Goal: Task Accomplishment & Management: Manage account settings

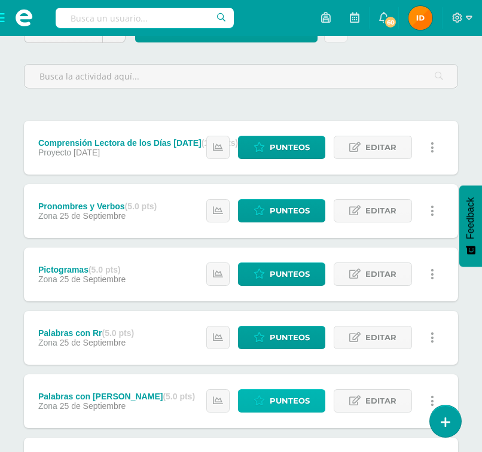
click at [292, 405] on span "Punteos" at bounding box center [290, 401] width 40 height 22
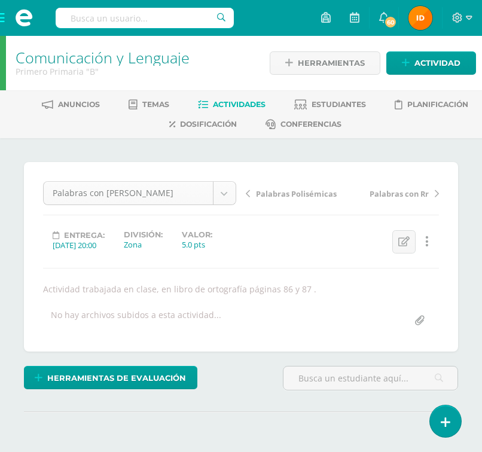
click at [108, 197] on body "Estudiantes Disciplina Asistencia Mis cursos Archivos Soporte Ayuda Reportar un…" at bounding box center [241, 252] width 482 height 504
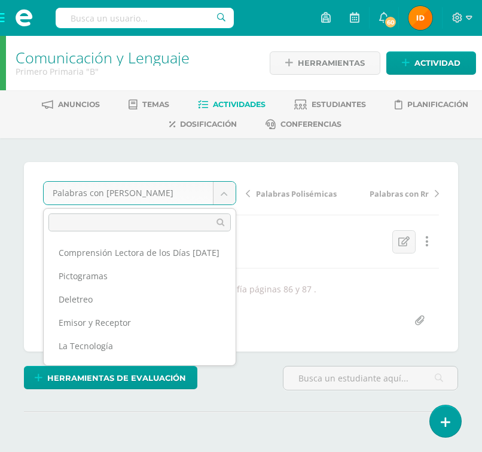
scroll to position [132, 0]
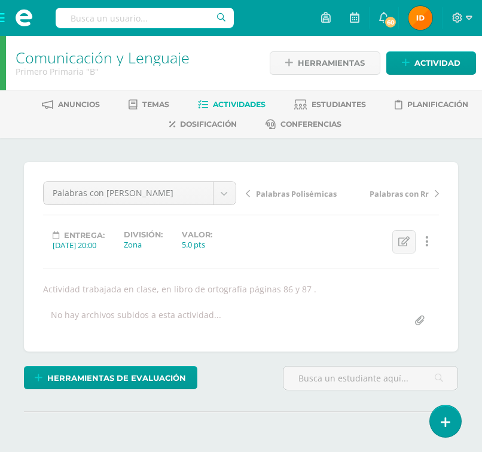
click at [142, 184] on body "Estudiantes Disciplina Asistencia Mis cursos Archivos Soporte Ayuda Reportar un…" at bounding box center [241, 252] width 482 height 504
click at [255, 103] on span "Actividades" at bounding box center [239, 104] width 53 height 9
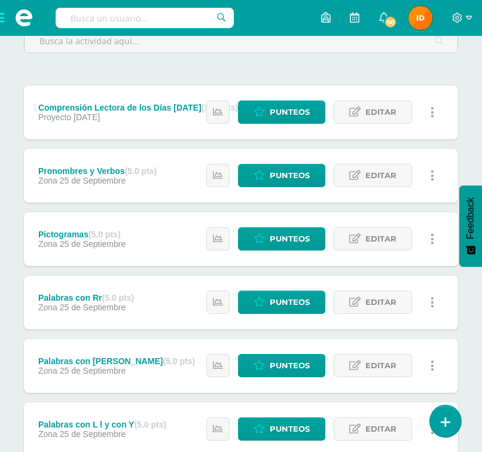
scroll to position [179, 0]
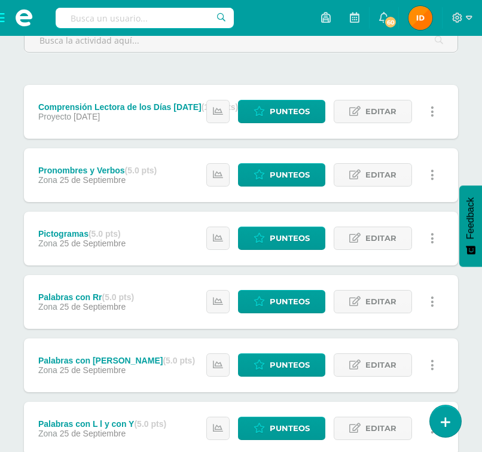
click at [156, 308] on div "Palabras con Rr (5.0 pts) Zona 25 de Septiembre Estatus de Actividad: 0 Estudia…" at bounding box center [241, 302] width 434 height 54
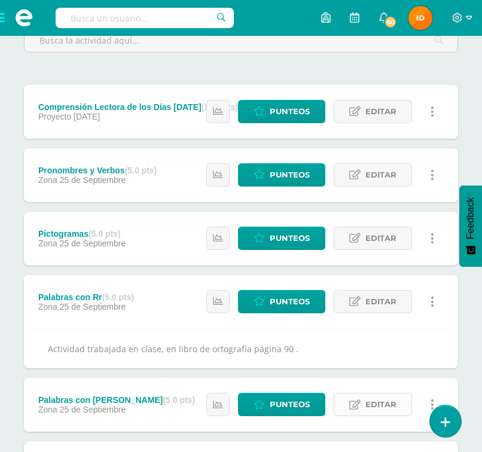
click at [388, 400] on span "Editar" at bounding box center [380, 404] width 31 height 22
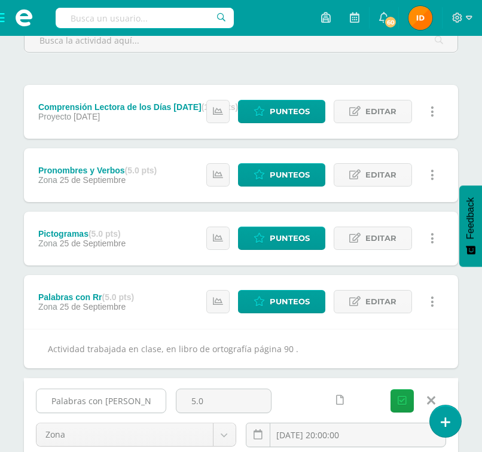
drag, startPoint x: 50, startPoint y: 401, endPoint x: 140, endPoint y: 403, distance: 90.3
click at [140, 403] on input "Palabras con [PERSON_NAME]" at bounding box center [100, 400] width 129 height 23
click at [301, 399] on div at bounding box center [329, 399] width 96 height 23
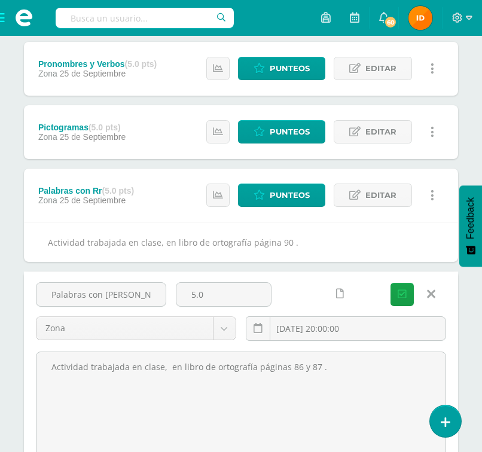
scroll to position [286, 0]
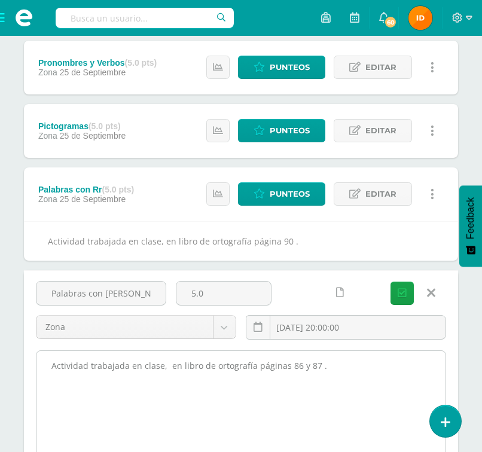
drag, startPoint x: 46, startPoint y: 370, endPoint x: 333, endPoint y: 388, distance: 288.1
click at [333, 388] on textarea "Actividad trabajada en clase, en libro de ortografía páginas 86 y 87 ." at bounding box center [240, 416] width 409 height 131
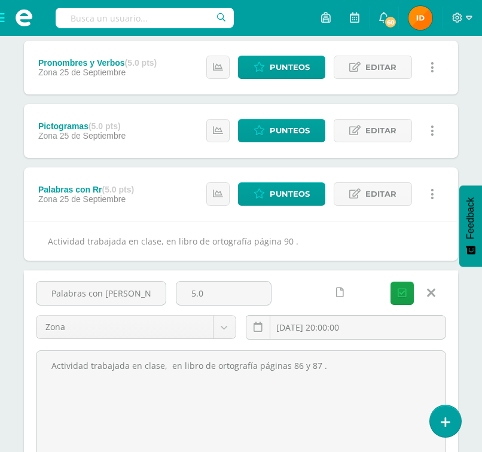
click at [303, 280] on div "Palabras con R Suave 5.0 Zona Zona Proyecto Actitudinal 2025-09-25 20:00:00 Gua…" at bounding box center [241, 382] width 434 height 225
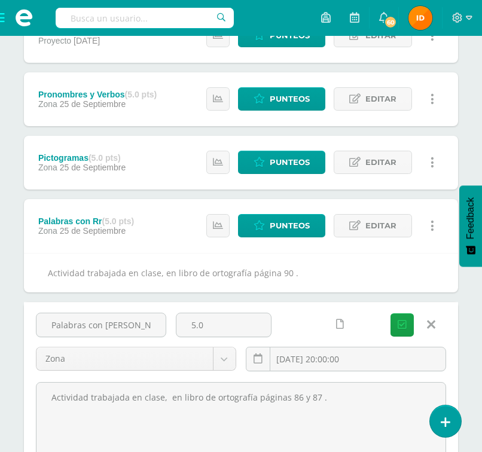
scroll to position [250, 0]
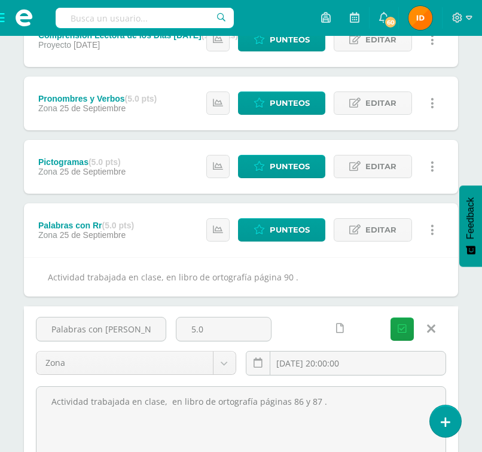
click at [435, 333] on link at bounding box center [431, 328] width 30 height 23
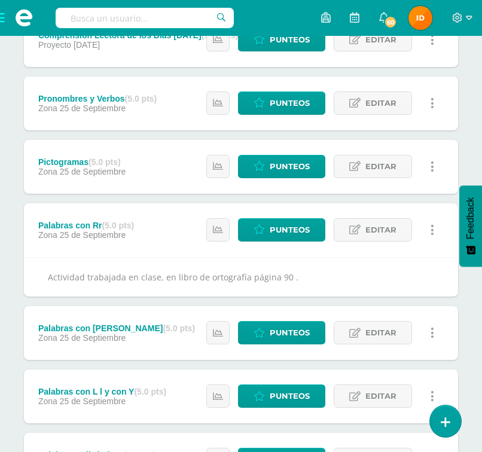
click at [132, 335] on div "Zona 25 de Septiembre" at bounding box center [116, 338] width 157 height 10
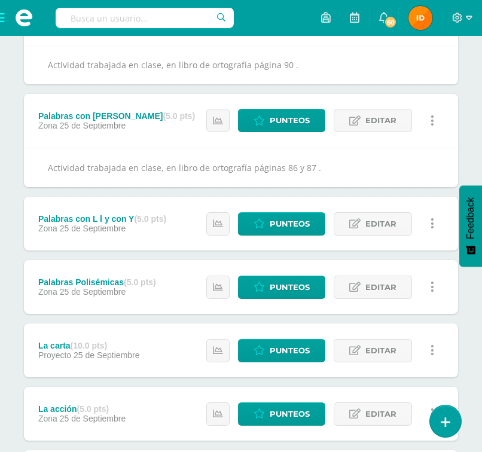
scroll to position [501, 0]
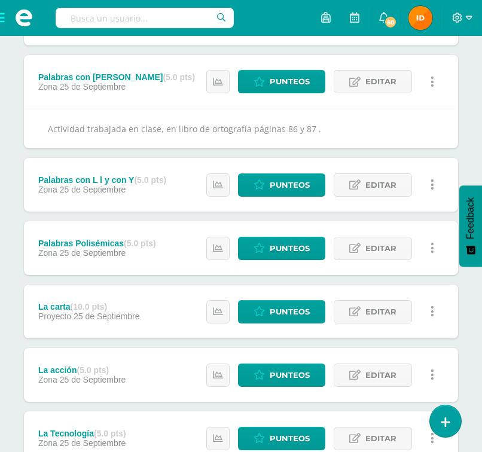
click at [139, 178] on strong "(5.0 pts)" at bounding box center [150, 180] width 32 height 10
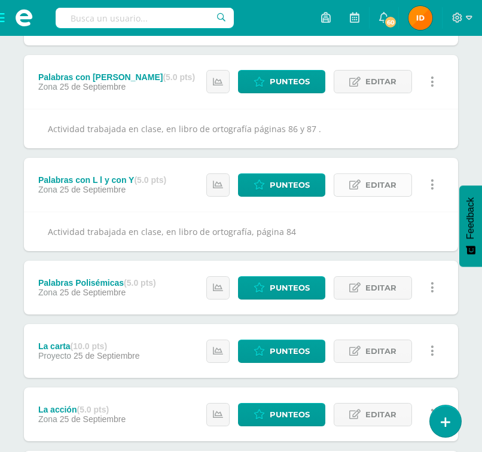
click at [382, 186] on span "Editar" at bounding box center [380, 185] width 31 height 22
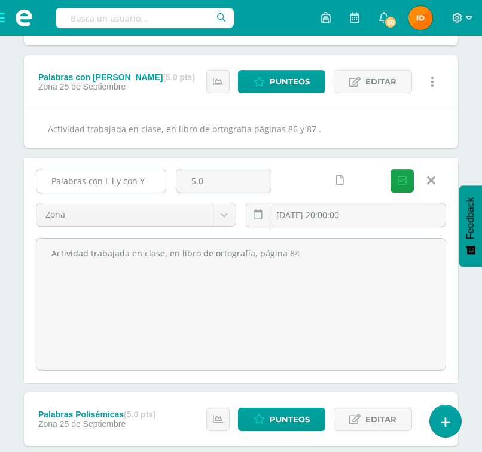
drag, startPoint x: 47, startPoint y: 176, endPoint x: 148, endPoint y: 176, distance: 101.0
click at [148, 176] on input "Palabras con L l y con Y" at bounding box center [100, 180] width 129 height 23
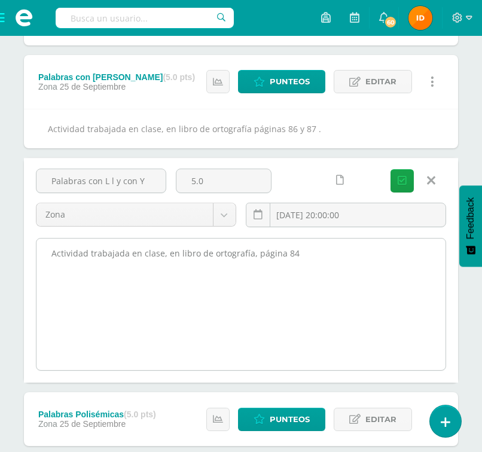
drag, startPoint x: 54, startPoint y: 252, endPoint x: 332, endPoint y: 256, distance: 277.9
click at [332, 256] on textarea "Actividad trabajada en clase, en libro de ortografía, página 84" at bounding box center [240, 303] width 409 height 131
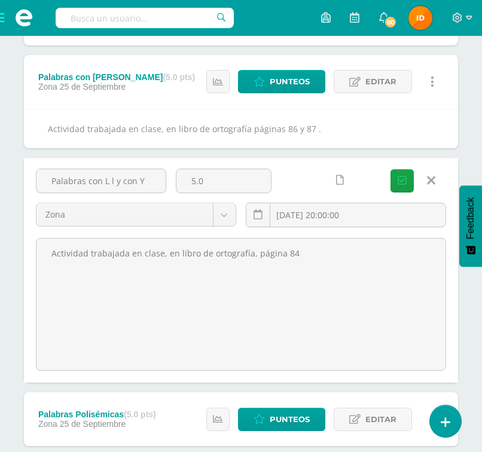
click at [431, 182] on icon at bounding box center [431, 180] width 8 height 13
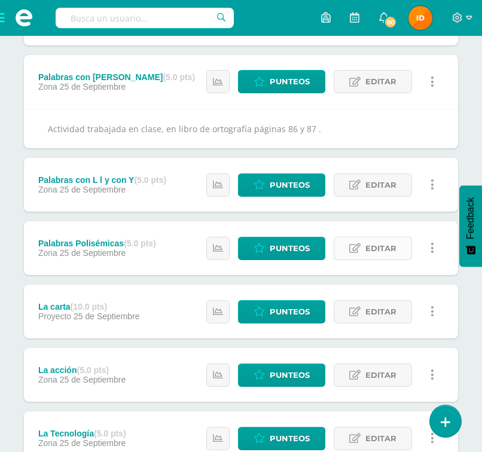
click at [363, 251] on link "Editar" at bounding box center [372, 248] width 78 height 23
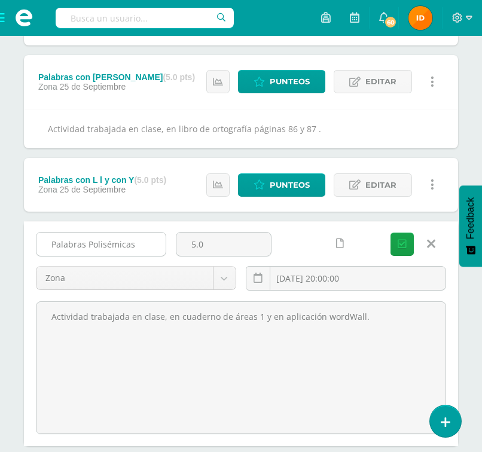
drag, startPoint x: 51, startPoint y: 237, endPoint x: 135, endPoint y: 232, distance: 84.4
click at [135, 232] on div "Palabras Polisémicas" at bounding box center [101, 244] width 130 height 25
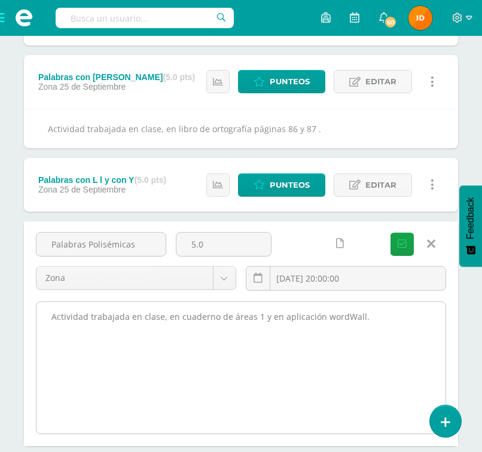
click at [301, 344] on textarea "Actividad trabajada en clase, en cuaderno de áreas 1 y en aplicación wordWall." at bounding box center [240, 367] width 409 height 131
drag, startPoint x: 53, startPoint y: 316, endPoint x: 339, endPoint y: 316, distance: 286.3
click at [378, 312] on textarea "Actividad trabajada en clase, en cuaderno de áreas 1 y en aplicación wordWall." at bounding box center [240, 367] width 409 height 131
click at [368, 314] on textarea "Actividad trabajada en clase, en cuaderno de áreas 1 y en aplicación wordWall." at bounding box center [240, 367] width 409 height 131
click at [336, 312] on textarea "Actividad trabajada en clase, en cuaderno de áreas 1 y en aplicación wordWall." at bounding box center [240, 367] width 409 height 131
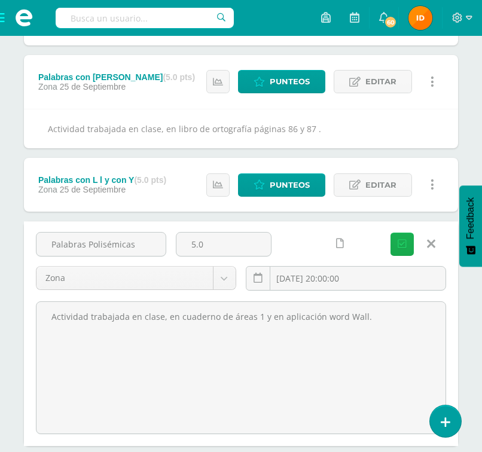
type textarea "Actividad trabajada en clase, en cuaderno de áreas 1 y en aplicación word Wall."
click at [403, 244] on icon "submit" at bounding box center [401, 244] width 9 height 10
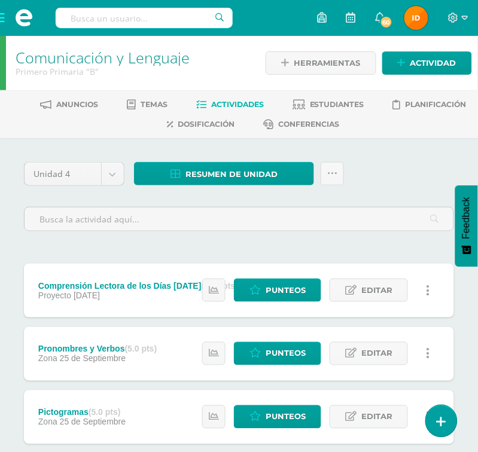
click at [428, 182] on div "Unidad 4 Unidad 1 Unidad 2 Unidad 3 Unidad 4 Resumen de unidad Descargar como H…" at bounding box center [238, 201] width 439 height 79
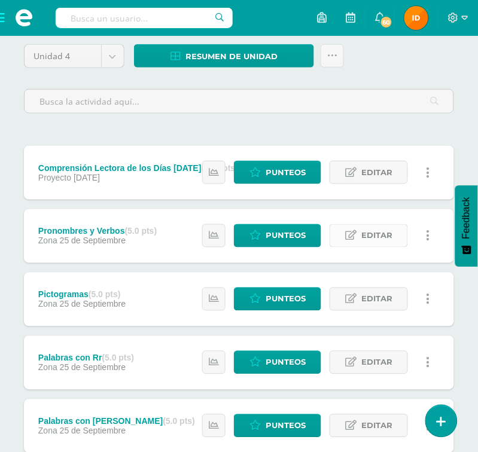
click at [382, 196] on div "Comprensión Lectora de los Días Viernes (10.0 pts) Proyecto 06 de Octubre Estat…" at bounding box center [239, 458] width 430 height 624
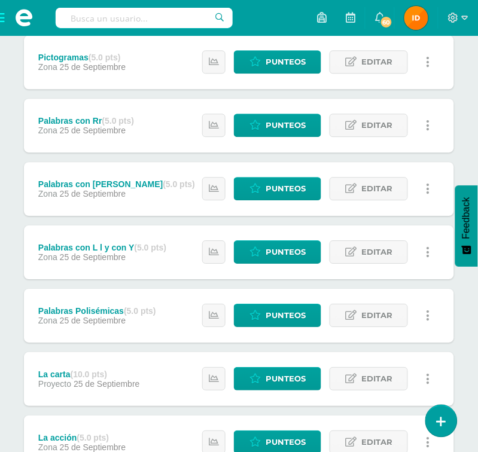
scroll to position [358, 0]
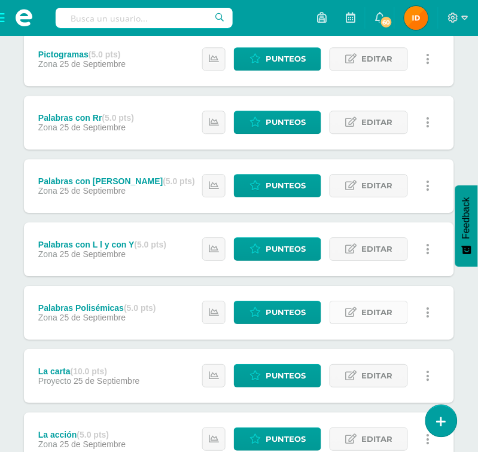
click at [363, 311] on span "Editar" at bounding box center [376, 312] width 31 height 22
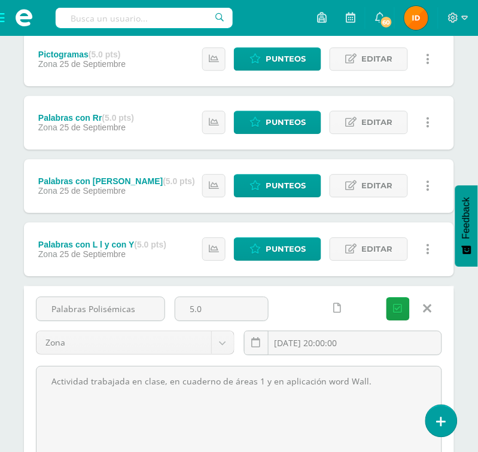
click at [430, 309] on icon at bounding box center [427, 308] width 8 height 13
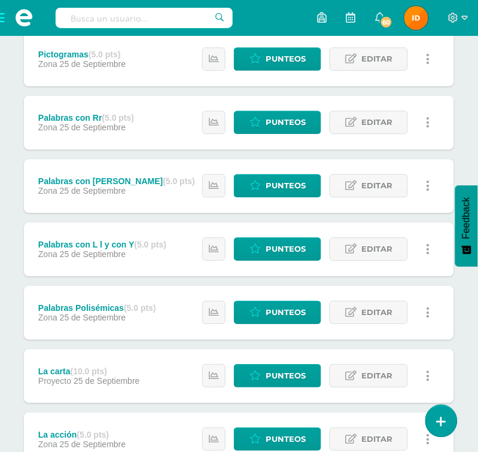
click at [188, 377] on div "Estatus de Actividad: 0 Estudiantes sin calificar 0 Estudiantes con cero Media …" at bounding box center [319, 376] width 270 height 54
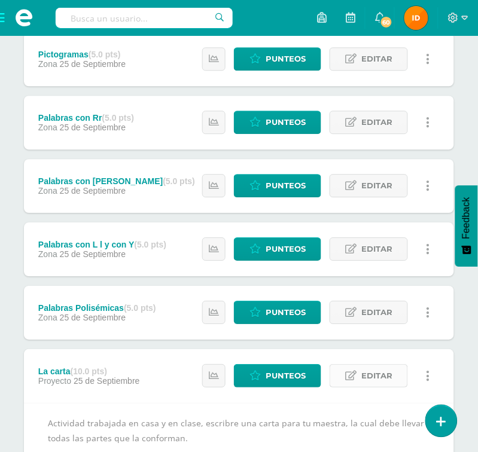
click at [365, 373] on span "Editar" at bounding box center [376, 376] width 31 height 22
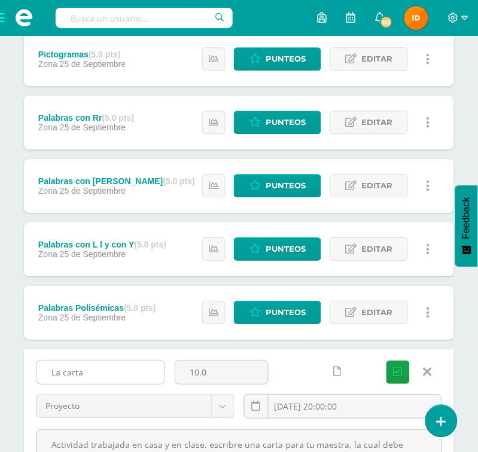
drag, startPoint x: 45, startPoint y: 364, endPoint x: 153, endPoint y: 362, distance: 107.6
click at [131, 372] on input "La carta" at bounding box center [100, 371] width 128 height 23
click at [125, 362] on input "La carta" at bounding box center [100, 371] width 128 height 23
click at [66, 371] on input "La carta" at bounding box center [100, 371] width 128 height 23
type input "La Carta"
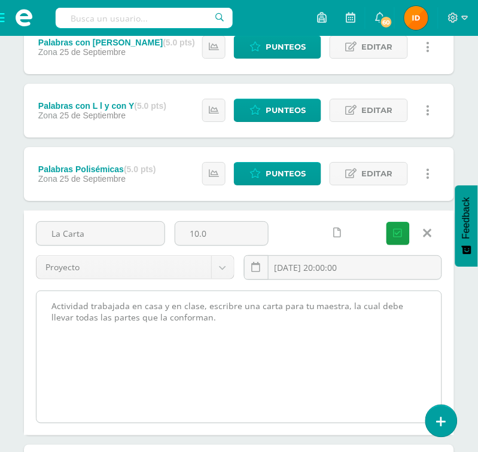
scroll to position [501, 0]
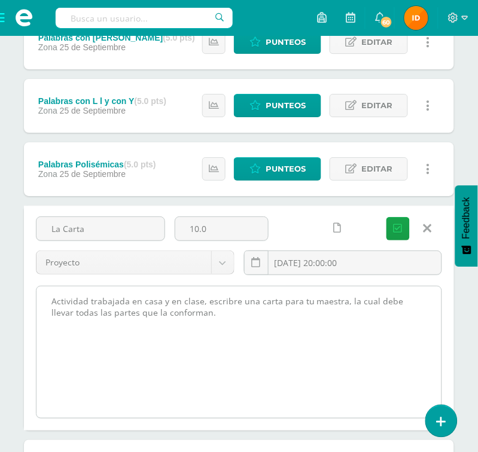
drag, startPoint x: 291, startPoint y: 337, endPoint x: 184, endPoint y: 308, distance: 110.8
click at [290, 336] on textarea "Actividad trabajada en casa y en clase, escribre una carta para tu maestra, la …" at bounding box center [238, 351] width 405 height 131
drag, startPoint x: 54, startPoint y: 302, endPoint x: 339, endPoint y: 330, distance: 287.0
click at [339, 330] on textarea "Actividad trabajada en casa y en clase, escribre una carta para tu maestra, la …" at bounding box center [238, 351] width 405 height 131
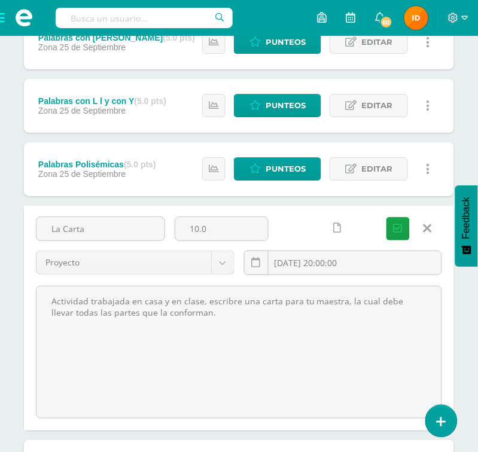
click at [429, 224] on icon at bounding box center [427, 228] width 8 height 13
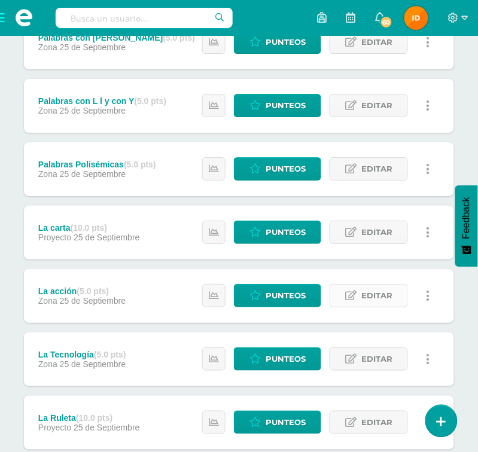
click at [351, 291] on icon at bounding box center [350, 295] width 11 height 10
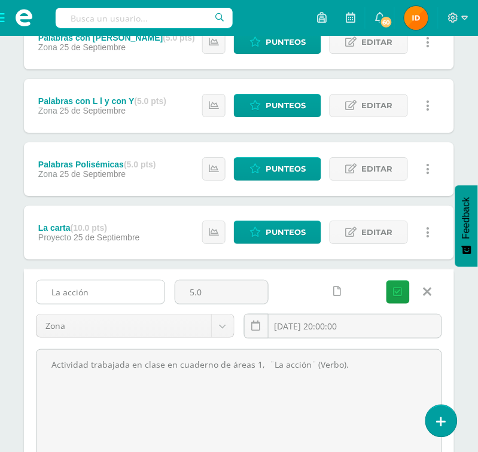
click at [109, 292] on input "La acción" at bounding box center [100, 291] width 128 height 23
drag, startPoint x: 50, startPoint y: 292, endPoint x: 93, endPoint y: 289, distance: 43.7
click at [93, 289] on input "La acción" at bounding box center [100, 291] width 128 height 23
click at [111, 284] on input "La acción" at bounding box center [100, 291] width 128 height 23
drag, startPoint x: 65, startPoint y: 292, endPoint x: 74, endPoint y: 290, distance: 9.1
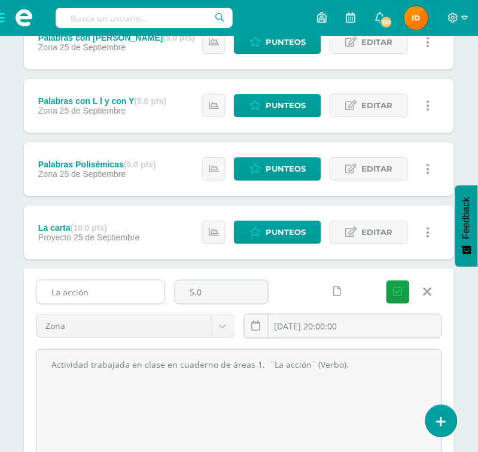
click at [68, 291] on input "La acción" at bounding box center [100, 291] width 128 height 23
type input "La Acción"
click at [402, 290] on icon "submit" at bounding box center [397, 292] width 9 height 10
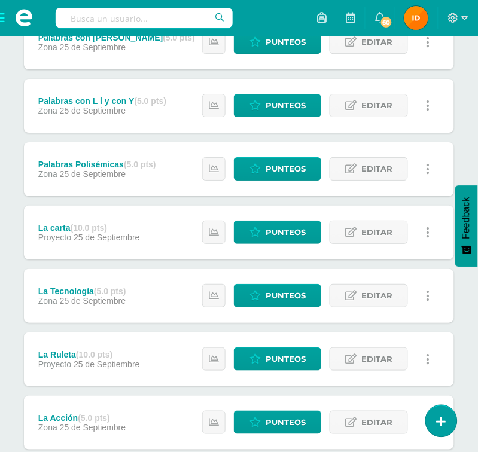
scroll to position [537, 0]
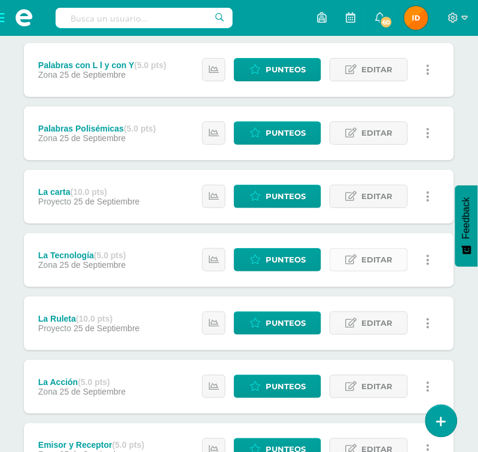
click at [361, 258] on link "Editar" at bounding box center [368, 259] width 78 height 23
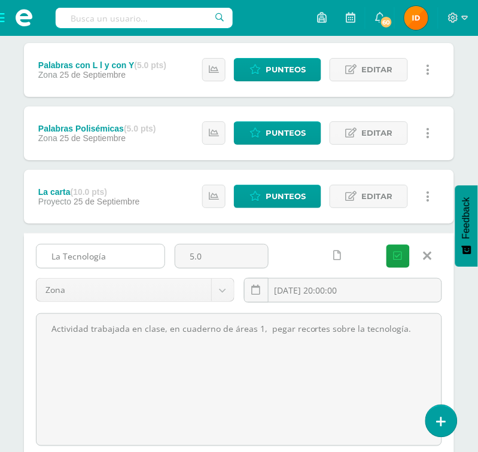
drag, startPoint x: 51, startPoint y: 255, endPoint x: 123, endPoint y: 256, distance: 71.1
click at [123, 256] on input "La Tecnología" at bounding box center [100, 255] width 128 height 23
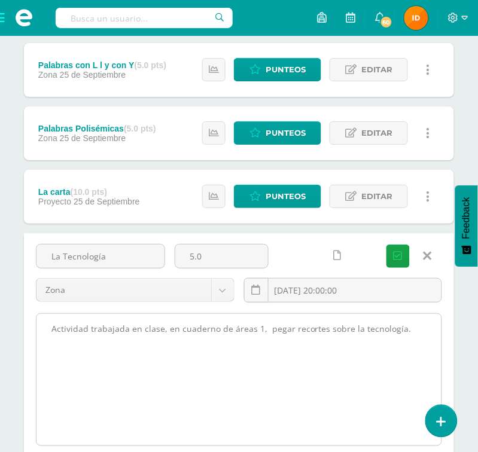
drag, startPoint x: 49, startPoint y: 331, endPoint x: 400, endPoint y: 329, distance: 350.8
click at [400, 329] on textarea "Actividad trabajada en clase, en cuaderno de áreas 1, pegar recortes sobre la t…" at bounding box center [238, 379] width 405 height 131
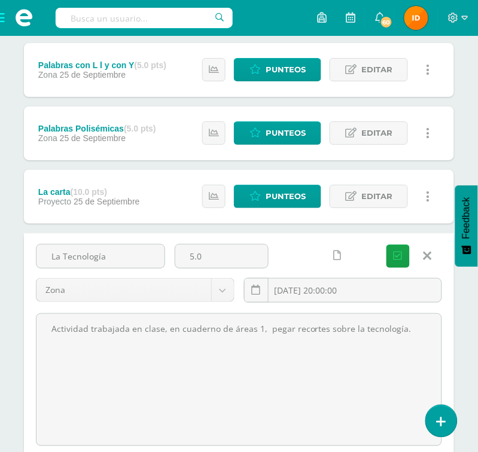
click at [425, 255] on icon at bounding box center [427, 255] width 8 height 13
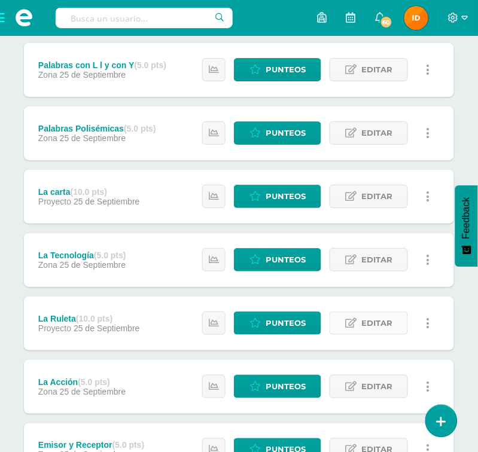
click at [356, 322] on icon at bounding box center [350, 323] width 11 height 10
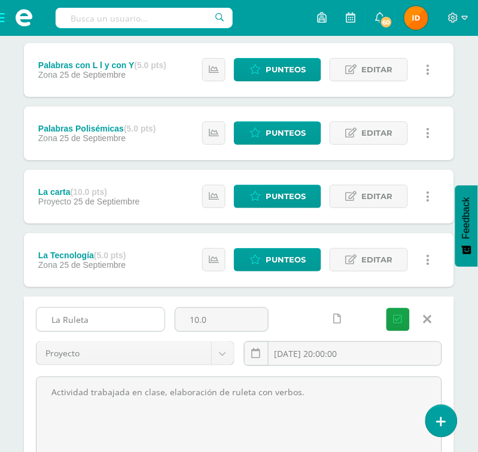
click at [115, 322] on input "La Ruleta" at bounding box center [100, 319] width 128 height 23
drag, startPoint x: 48, startPoint y: 319, endPoint x: 99, endPoint y: 314, distance: 51.0
click at [109, 319] on input "La Ruleta" at bounding box center [100, 319] width 128 height 23
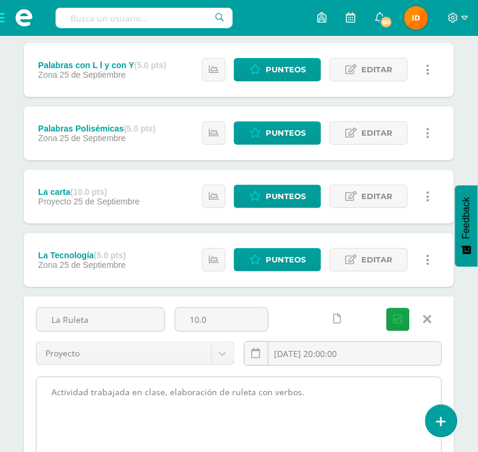
click at [369, 397] on textarea "Actividad trabajada en clase, elaboración de ruleta con verbos." at bounding box center [238, 442] width 405 height 131
drag, startPoint x: 48, startPoint y: 386, endPoint x: 270, endPoint y: 386, distance: 221.7
click at [368, 386] on textarea "Actividad trabajada en clase, elaboración de ruleta con verbos." at bounding box center [238, 442] width 405 height 131
click at [399, 396] on textarea "Actividad trabajada en clase, elaboración de ruleta con verbos." at bounding box center [238, 442] width 405 height 131
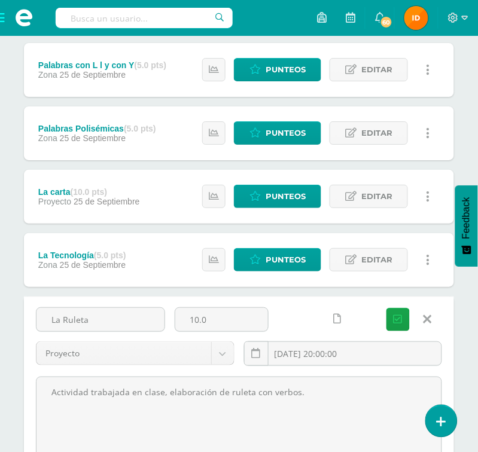
click at [429, 320] on icon at bounding box center [427, 319] width 8 height 13
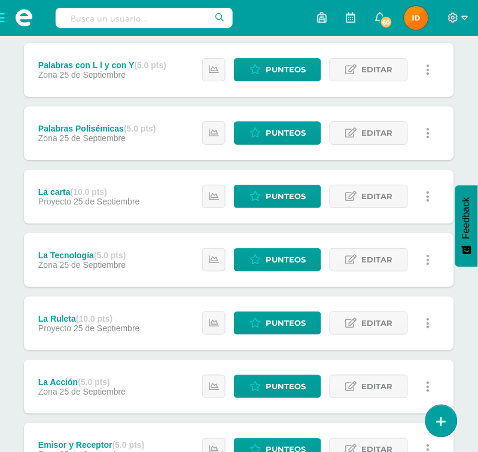
click at [170, 390] on div "La Acción (5.0 pts) Zona 25 de Septiembre Estatus de Actividad: 0 Estudiantes s…" at bounding box center [239, 387] width 430 height 54
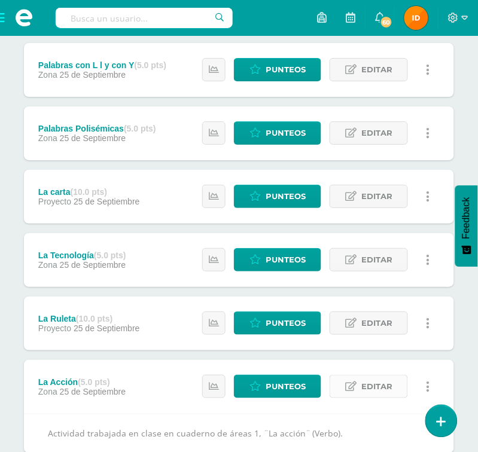
click at [372, 391] on span "Editar" at bounding box center [376, 386] width 31 height 22
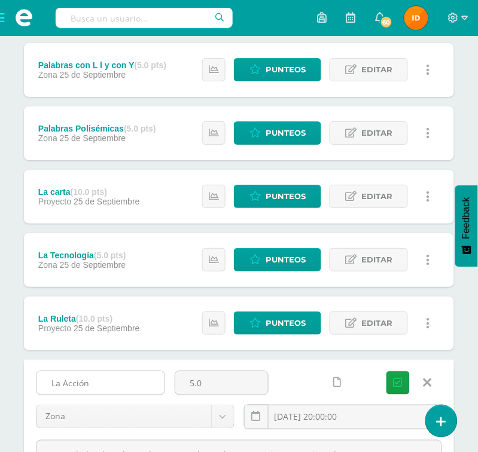
drag, startPoint x: 44, startPoint y: 386, endPoint x: 123, endPoint y: 388, distance: 78.9
click at [123, 388] on input "La Acción" at bounding box center [100, 382] width 128 height 23
click at [308, 383] on link at bounding box center [314, 383] width 12 height 12
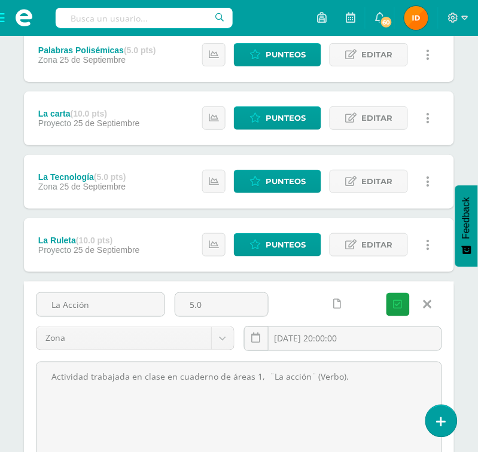
scroll to position [645, 0]
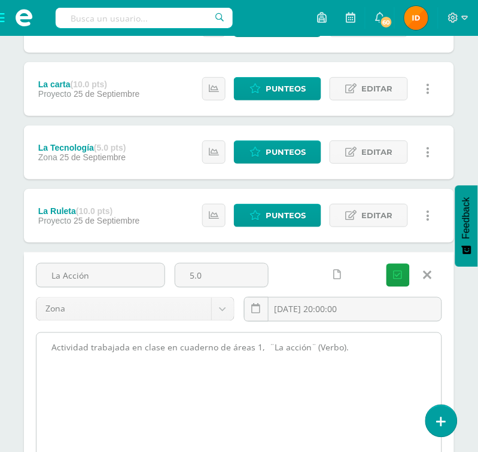
drag, startPoint x: 48, startPoint y: 351, endPoint x: 350, endPoint y: 359, distance: 301.9
click at [350, 359] on textarea "Actividad trabajada en clase en cuaderno de áreas 1, ¨La acción¨ (Verbo)." at bounding box center [238, 398] width 405 height 131
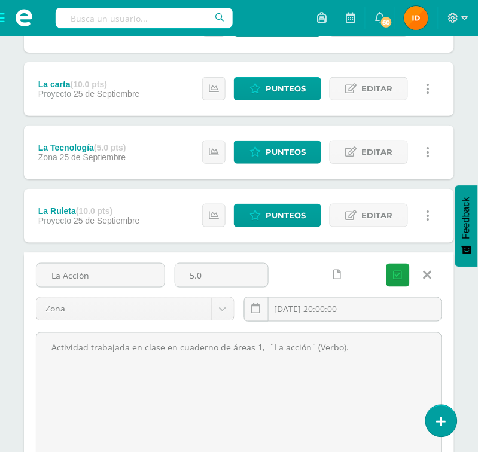
click at [426, 271] on icon at bounding box center [427, 274] width 8 height 13
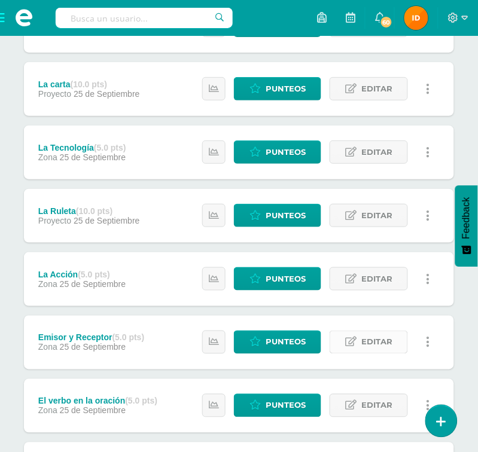
click at [351, 339] on icon at bounding box center [350, 342] width 11 height 10
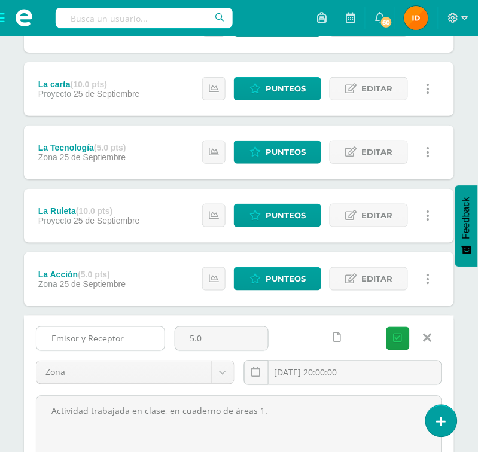
drag, startPoint x: 47, startPoint y: 334, endPoint x: 137, endPoint y: 336, distance: 90.3
click at [137, 336] on input "Emisor y Receptor" at bounding box center [100, 338] width 128 height 23
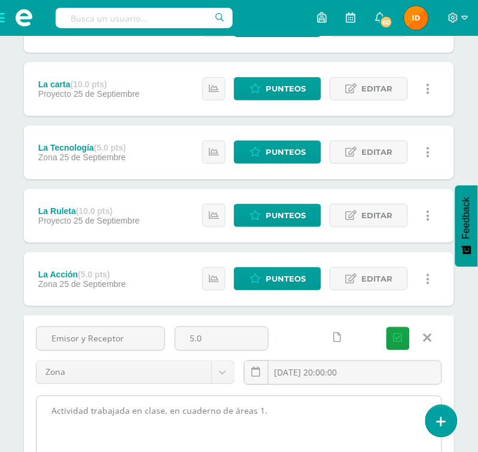
drag, startPoint x: 51, startPoint y: 412, endPoint x: 285, endPoint y: 412, distance: 234.3
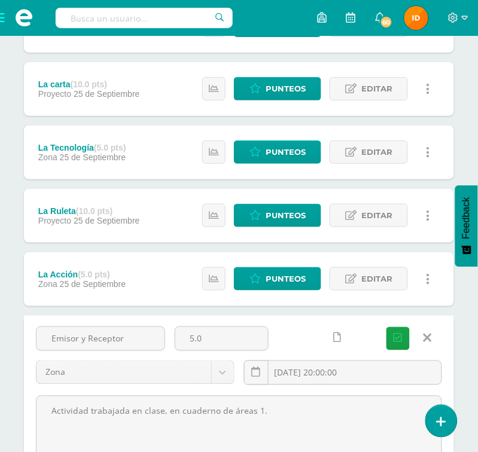
click at [430, 339] on icon at bounding box center [427, 338] width 8 height 13
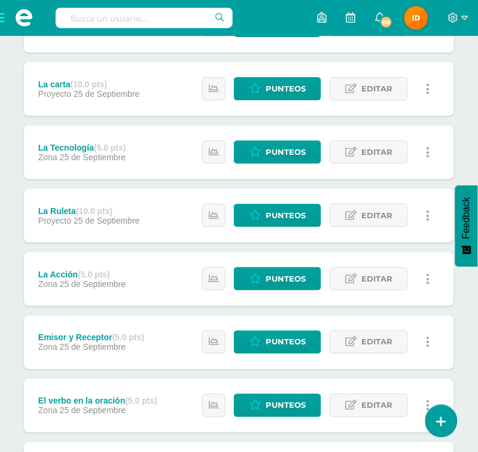
click at [470, 357] on div "Unidad 4 Unidad 1 Unidad 2 Unidad 3 Unidad 4 Resumen de unidad Descargar como H…" at bounding box center [239, 97] width 478 height 1209
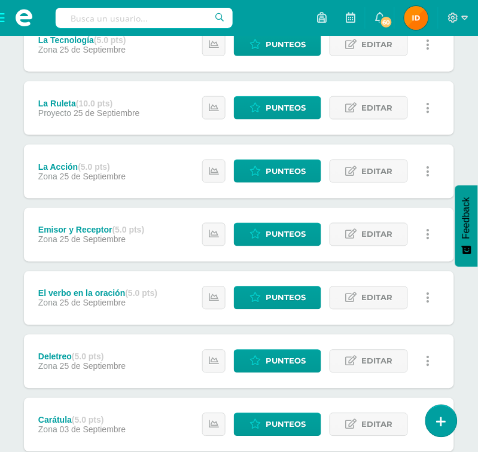
scroll to position [788, 0]
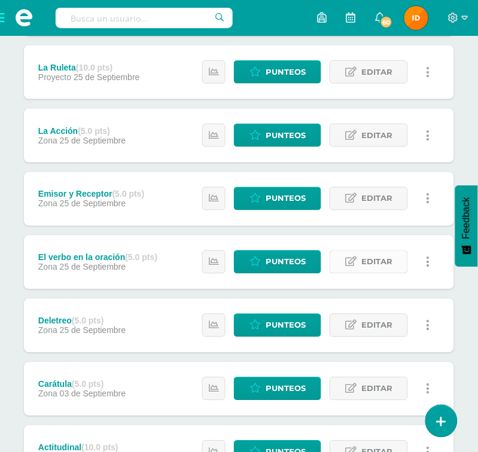
click at [356, 264] on icon at bounding box center [350, 262] width 11 height 10
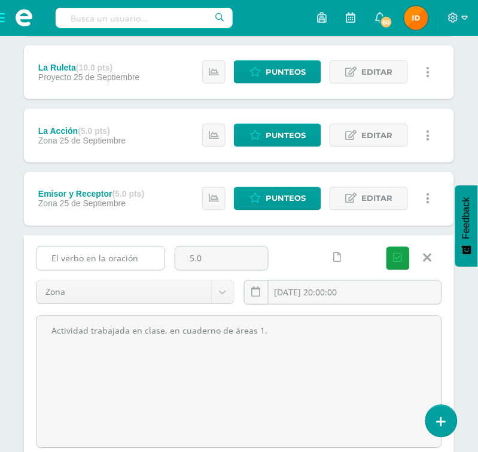
drag, startPoint x: 52, startPoint y: 258, endPoint x: 145, endPoint y: 258, distance: 93.2
click at [145, 258] on input "El verbo en la oración" at bounding box center [100, 258] width 128 height 23
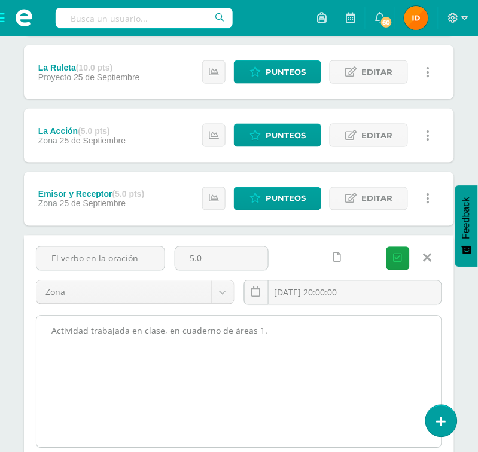
drag, startPoint x: 47, startPoint y: 328, endPoint x: 281, endPoint y: 338, distance: 233.9
click at [281, 338] on textarea "Actividad trabajada en clase, en cuaderno de áreas 1." at bounding box center [238, 381] width 405 height 131
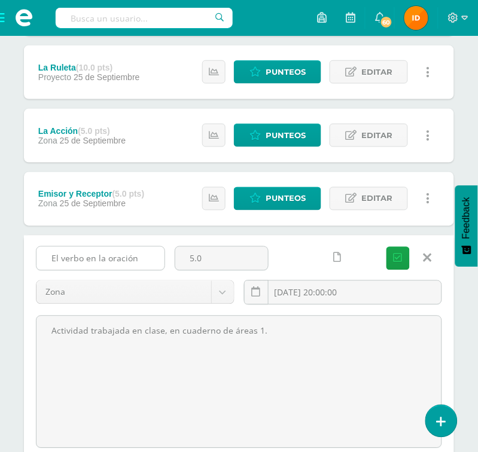
click at [138, 259] on input "El verbo en la oración" at bounding box center [100, 258] width 128 height 23
click at [109, 259] on input "El verbo en la oración" at bounding box center [100, 258] width 128 height 23
click at [100, 260] on input "El verbo en la Oración" at bounding box center [100, 258] width 128 height 23
type input "El verbo en La Oración"
click at [397, 251] on button "Guardar" at bounding box center [397, 258] width 23 height 23
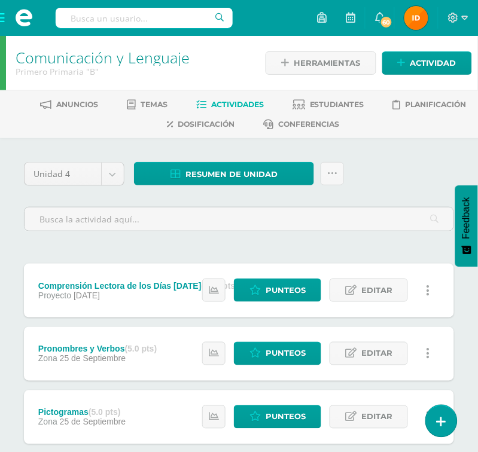
drag, startPoint x: 458, startPoint y: 287, endPoint x: 468, endPoint y: 299, distance: 16.1
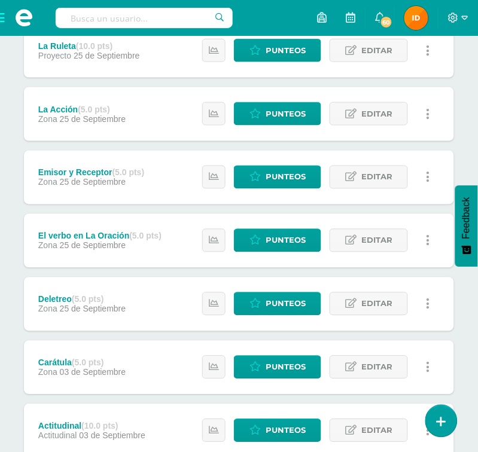
scroll to position [834, 0]
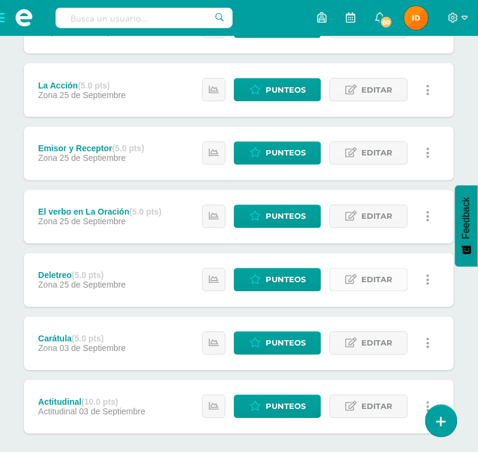
click at [365, 280] on span "Editar" at bounding box center [376, 280] width 31 height 22
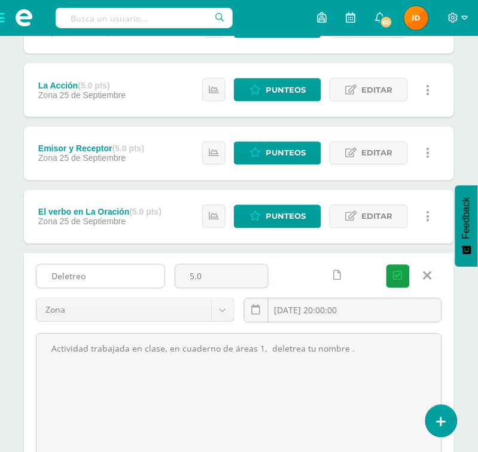
drag, startPoint x: 45, startPoint y: 272, endPoint x: 123, endPoint y: 276, distance: 78.4
click at [123, 276] on input "Deletreo" at bounding box center [100, 276] width 128 height 23
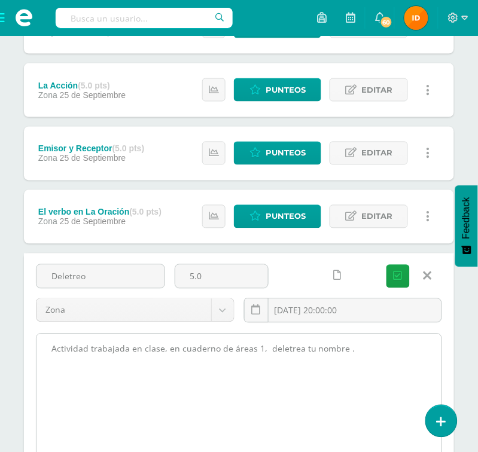
drag, startPoint x: 49, startPoint y: 342, endPoint x: 329, endPoint y: 348, distance: 279.8
click at [385, 368] on textarea "Actividad trabajada en clase, en cuaderno de áreas 1, deletrea tu nombre ." at bounding box center [238, 399] width 405 height 131
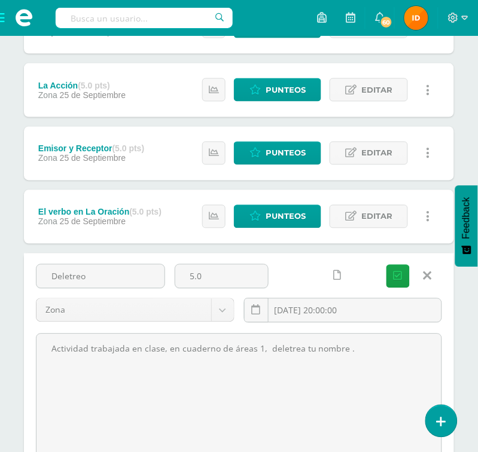
click at [422, 271] on link at bounding box center [427, 276] width 30 height 23
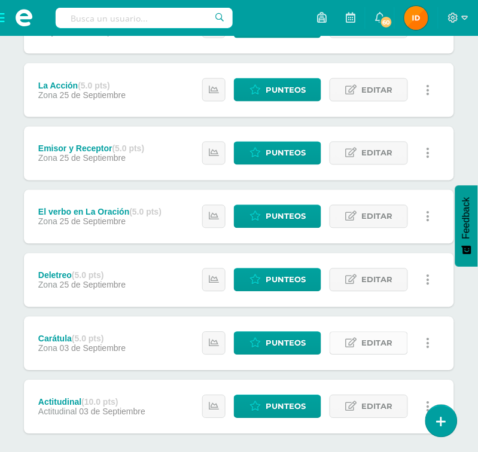
click at [345, 342] on icon at bounding box center [350, 343] width 11 height 10
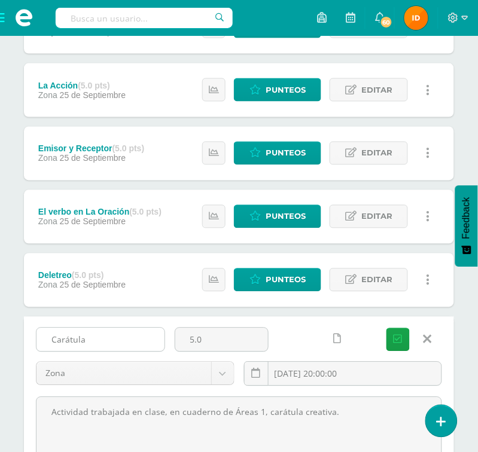
drag, startPoint x: 44, startPoint y: 335, endPoint x: 75, endPoint y: 338, distance: 31.2
click at [94, 338] on input "Carátula" at bounding box center [100, 339] width 128 height 23
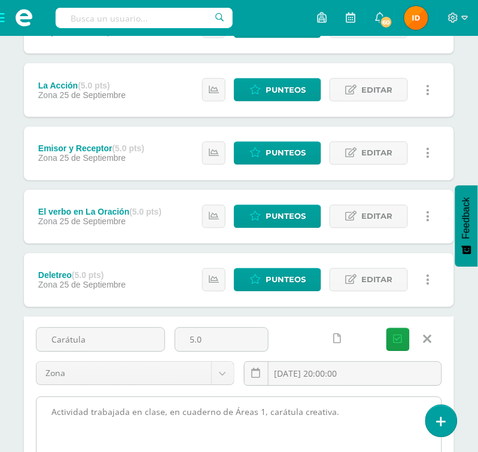
drag, startPoint x: 53, startPoint y: 408, endPoint x: 313, endPoint y: 412, distance: 259.4
drag, startPoint x: 49, startPoint y: 412, endPoint x: 349, endPoint y: 408, distance: 300.1
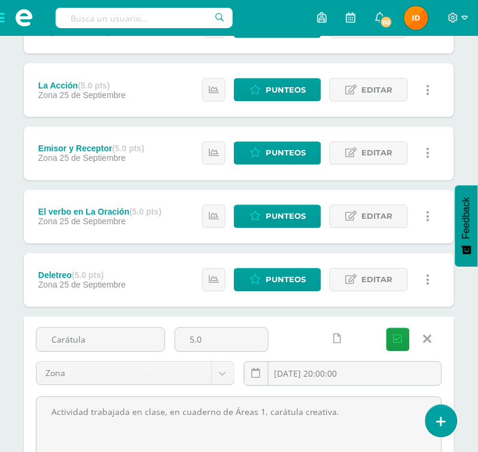
click at [427, 334] on icon at bounding box center [427, 339] width 8 height 13
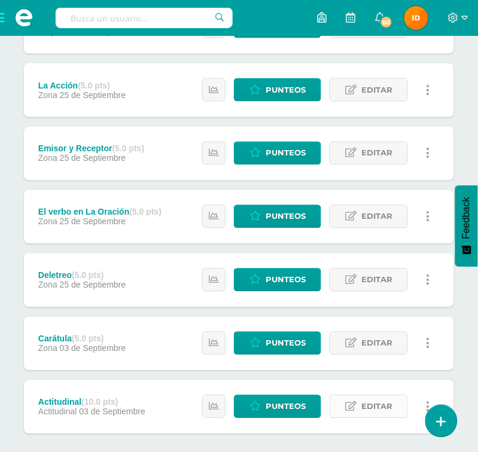
click at [375, 399] on span "Editar" at bounding box center [376, 407] width 31 height 22
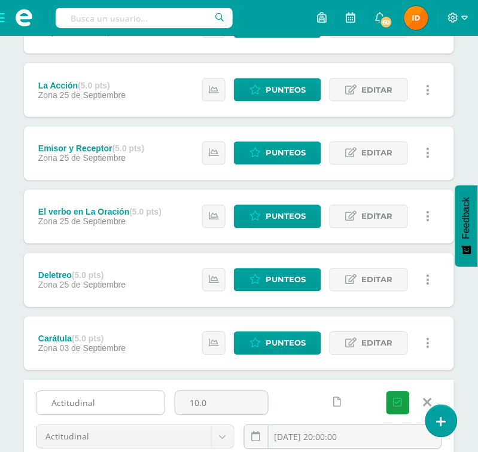
drag, startPoint x: 50, startPoint y: 398, endPoint x: 130, endPoint y: 410, distance: 81.0
click at [130, 410] on input "Actitudinal" at bounding box center [100, 402] width 128 height 23
click at [296, 408] on div at bounding box center [325, 402] width 94 height 23
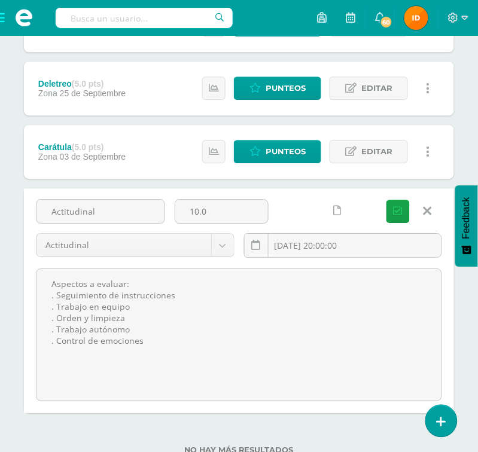
scroll to position [1049, 0]
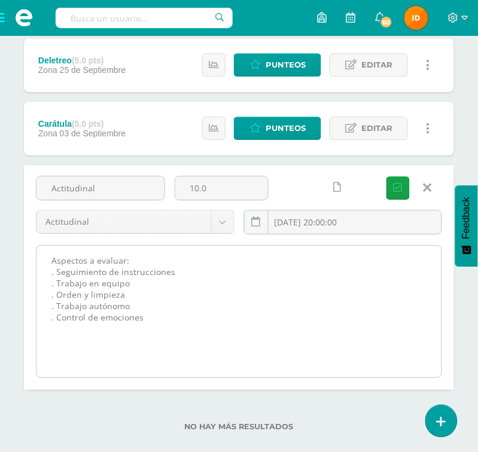
drag, startPoint x: 45, startPoint y: 259, endPoint x: 168, endPoint y: 323, distance: 138.7
click at [168, 323] on textarea "Aspectos a evaluar: . Seguimiento de instrucciones . Trabajo en equipo . Orden …" at bounding box center [238, 311] width 405 height 131
click at [357, 335] on textarea "Aspectos a evaluar: . Seguimiento de instrucciones . Trabajo en equipo . Orden …" at bounding box center [238, 311] width 405 height 131
click at [394, 311] on textarea "Aspectos a evaluar: . Seguimiento de instrucciones . Trabajo en equipo . Orden …" at bounding box center [238, 311] width 405 height 131
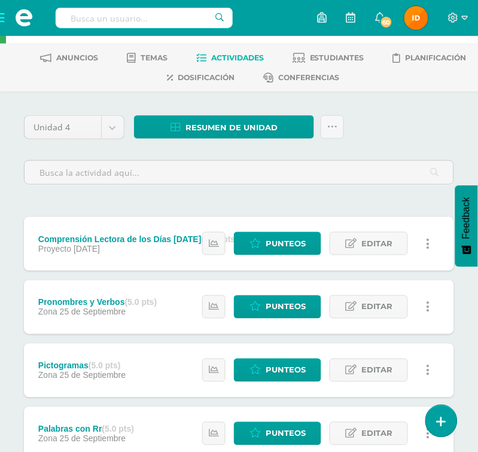
scroll to position [45, 0]
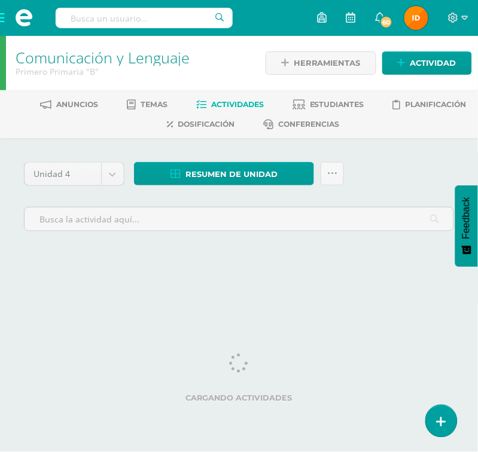
click at [4, 18] on span at bounding box center [24, 18] width 48 height 36
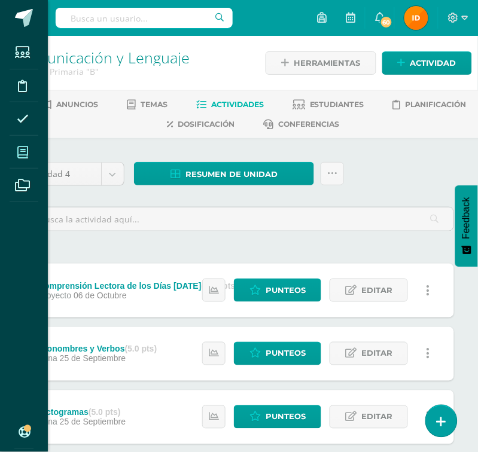
click at [23, 151] on icon at bounding box center [22, 152] width 11 height 12
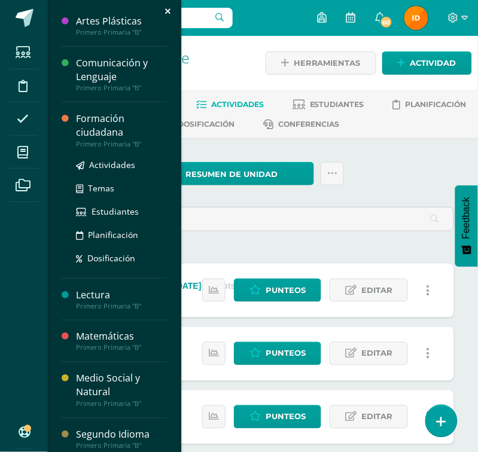
click at [78, 124] on div "Formación ciudadana" at bounding box center [121, 125] width 91 height 27
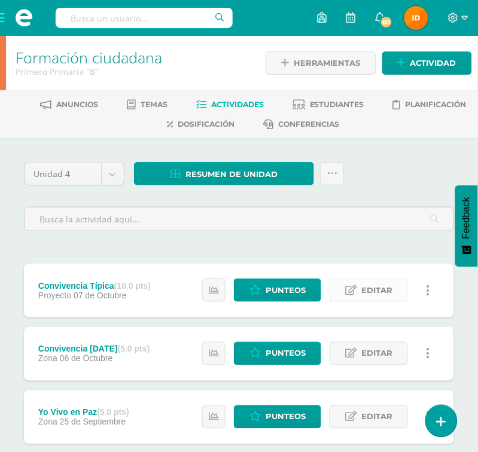
click at [351, 291] on icon at bounding box center [350, 290] width 11 height 10
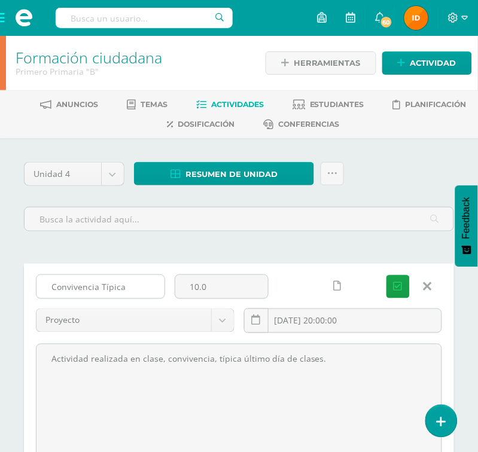
drag, startPoint x: 53, startPoint y: 286, endPoint x: 118, endPoint y: 283, distance: 65.8
click at [133, 282] on input "Convivencia Típica" at bounding box center [100, 286] width 128 height 23
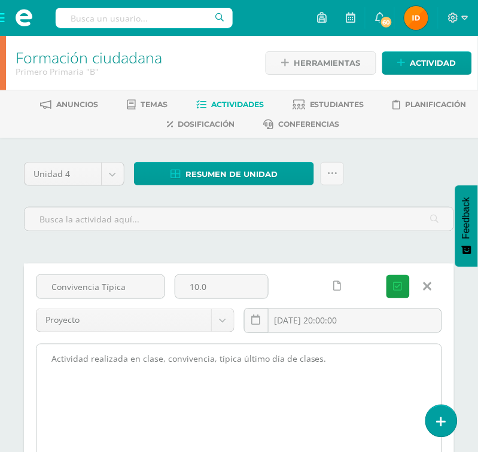
drag, startPoint x: 79, startPoint y: 358, endPoint x: 285, endPoint y: 359, distance: 206.2
click at [335, 357] on textarea "Actividad realizada en clase, convivencia, típica último día de clases." at bounding box center [238, 409] width 405 height 131
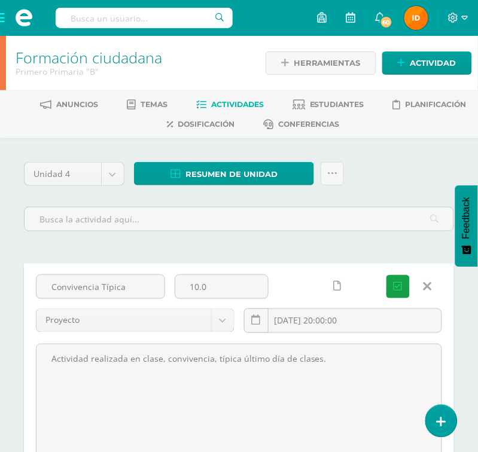
click at [426, 286] on icon at bounding box center [427, 286] width 8 height 13
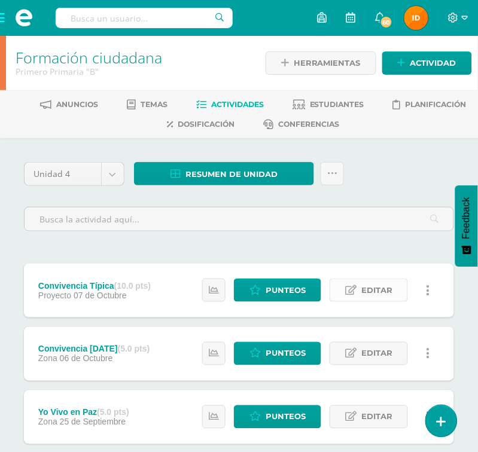
click at [375, 295] on span "Editar" at bounding box center [376, 290] width 31 height 22
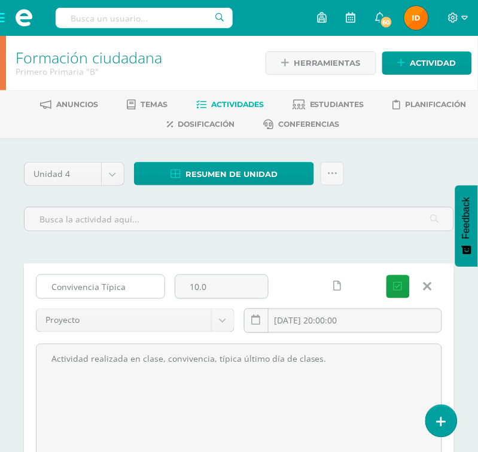
drag, startPoint x: 54, startPoint y: 283, endPoint x: 146, endPoint y: 283, distance: 92.6
click at [146, 283] on input "Convivencia Típica" at bounding box center [100, 286] width 128 height 23
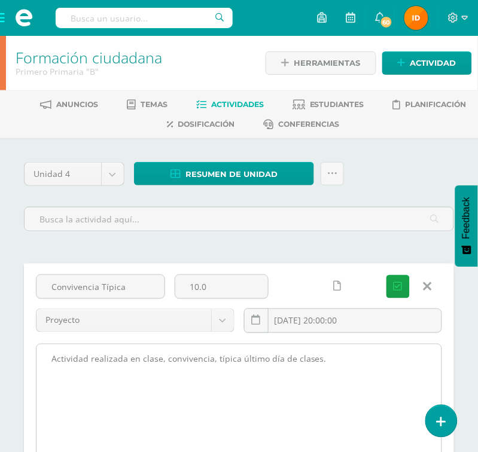
drag, startPoint x: 48, startPoint y: 355, endPoint x: 290, endPoint y: 368, distance: 241.8
click at [343, 383] on textarea "Actividad realizada en clase, convivencia, típica último día de clases." at bounding box center [238, 409] width 405 height 131
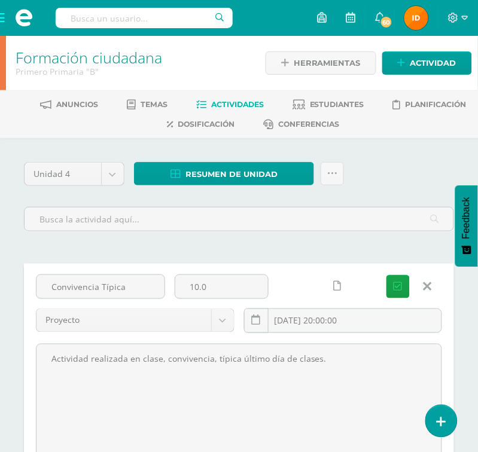
click at [434, 287] on link at bounding box center [427, 286] width 30 height 23
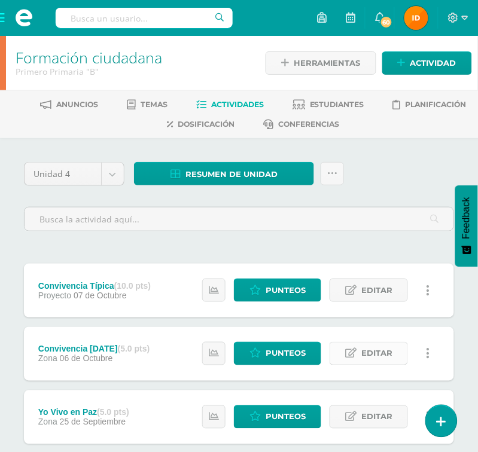
click at [384, 348] on span "Editar" at bounding box center [376, 353] width 31 height 22
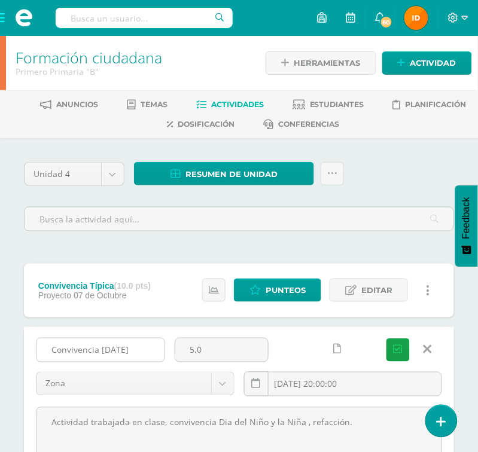
drag, startPoint x: 48, startPoint y: 353, endPoint x: 154, endPoint y: 354, distance: 106.4
click at [154, 354] on input "Convivencia [DATE]" at bounding box center [100, 349] width 128 height 23
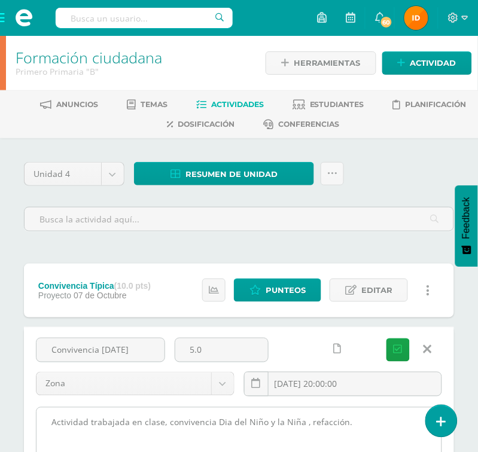
drag, startPoint x: 351, startPoint y: 426, endPoint x: 329, endPoint y: 426, distance: 22.1
drag, startPoint x: 46, startPoint y: 427, endPoint x: 371, endPoint y: 436, distance: 325.2
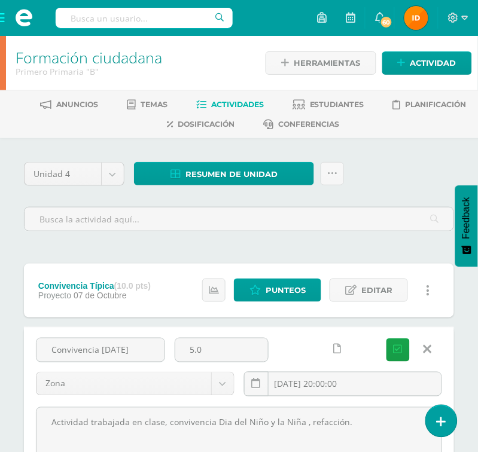
click at [425, 347] on icon at bounding box center [427, 349] width 8 height 13
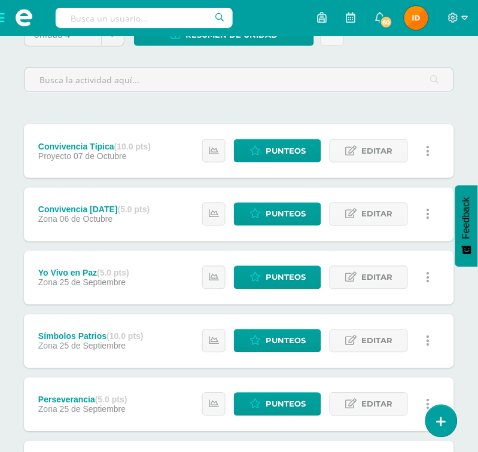
scroll to position [143, 0]
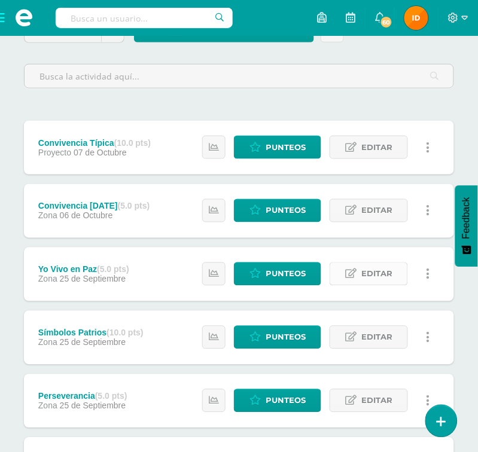
click at [384, 273] on span "Editar" at bounding box center [376, 274] width 31 height 22
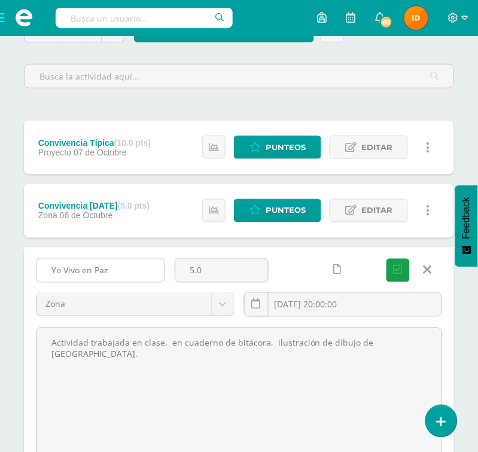
drag, startPoint x: 48, startPoint y: 267, endPoint x: 140, endPoint y: 265, distance: 91.5
click at [140, 265] on input "Yo Vivo en Paz" at bounding box center [100, 270] width 128 height 23
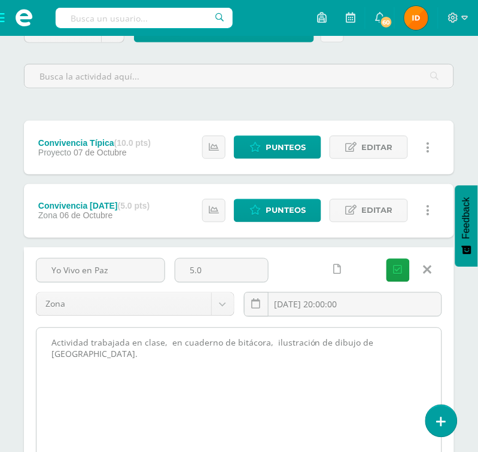
drag, startPoint x: 47, startPoint y: 339, endPoint x: 408, endPoint y: 338, distance: 360.4
click at [408, 338] on textarea "Actividad trabajada en clase, en cuaderno de bitácora, ilustración de dibujo de…" at bounding box center [238, 393] width 405 height 131
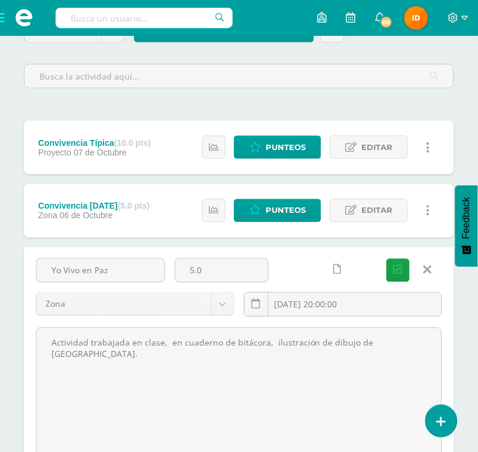
click at [429, 269] on icon at bounding box center [427, 270] width 8 height 13
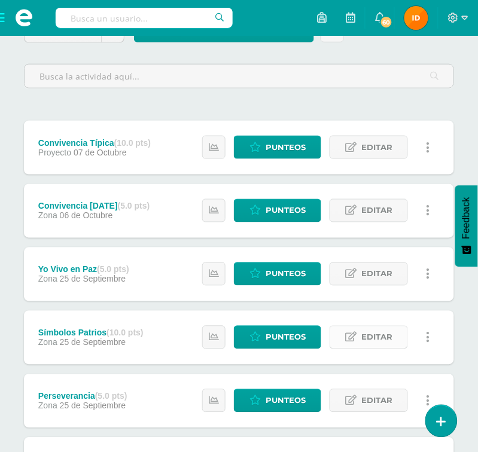
click at [376, 338] on span "Editar" at bounding box center [376, 337] width 31 height 22
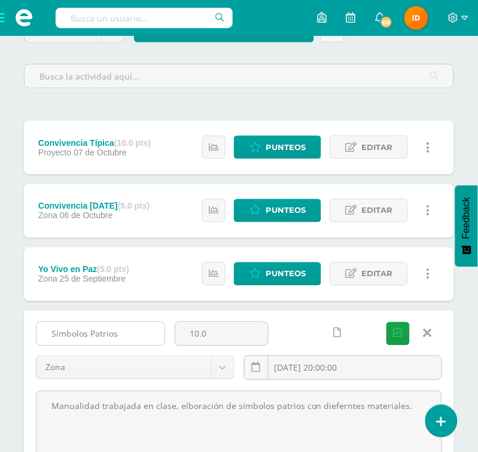
drag, startPoint x: 39, startPoint y: 335, endPoint x: 155, endPoint y: 341, distance: 115.5
click at [155, 341] on input "Símbolos Patrios" at bounding box center [100, 333] width 128 height 23
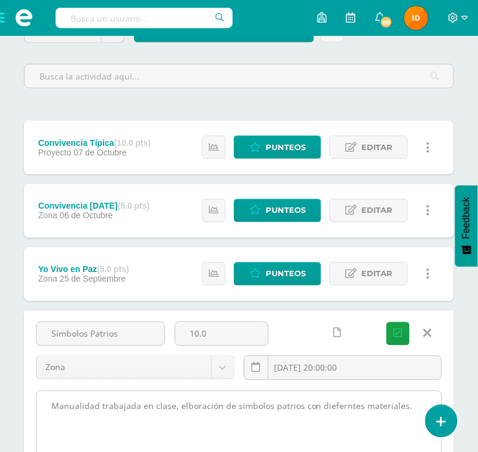
drag, startPoint x: 47, startPoint y: 411, endPoint x: 360, endPoint y: 415, distance: 313.2
click at [425, 406] on textarea "Manualidad trabajada en clase, elboración de símbolos patrios con dieferntes ma…" at bounding box center [238, 456] width 405 height 131
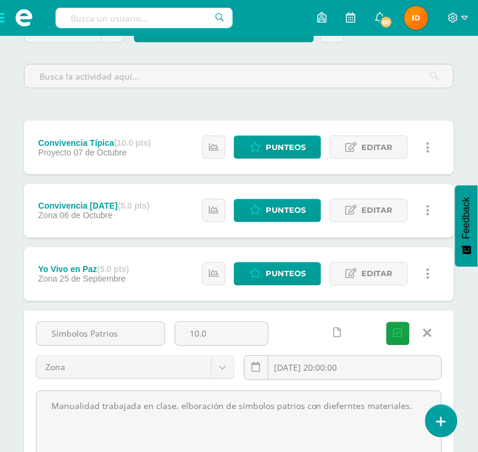
click at [424, 332] on icon at bounding box center [427, 333] width 8 height 13
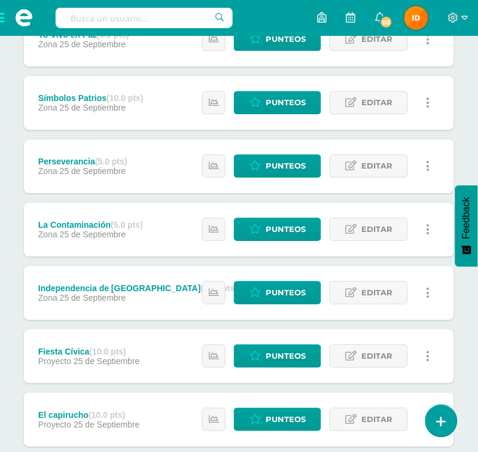
scroll to position [394, 0]
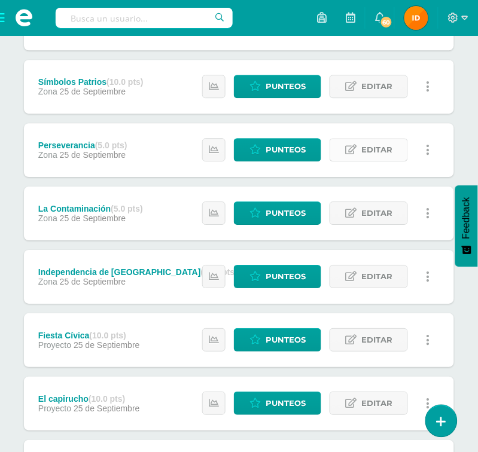
click at [389, 150] on span "Editar" at bounding box center [376, 150] width 31 height 22
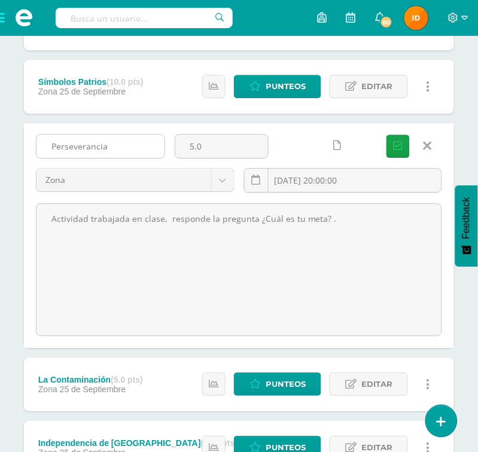
drag, startPoint x: 49, startPoint y: 145, endPoint x: 137, endPoint y: 142, distance: 88.5
click at [139, 142] on input "Perseverancia" at bounding box center [100, 145] width 128 height 23
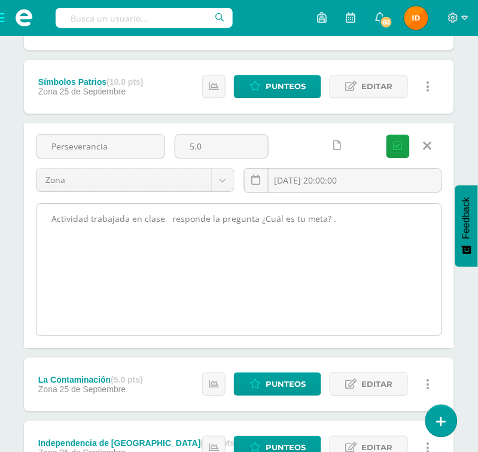
drag, startPoint x: 145, startPoint y: 242, endPoint x: 124, endPoint y: 238, distance: 21.2
click at [145, 243] on textarea "Actividad trabajada en clase, responde la pregunta ¿Cuál es tu meta? ." at bounding box center [238, 269] width 405 height 131
drag, startPoint x: 45, startPoint y: 212, endPoint x: 366, endPoint y: 231, distance: 321.5
click at [366, 231] on textarea "Actividad trabajada en clase, responde la pregunta ¿Cuál es tu meta? ." at bounding box center [238, 269] width 405 height 131
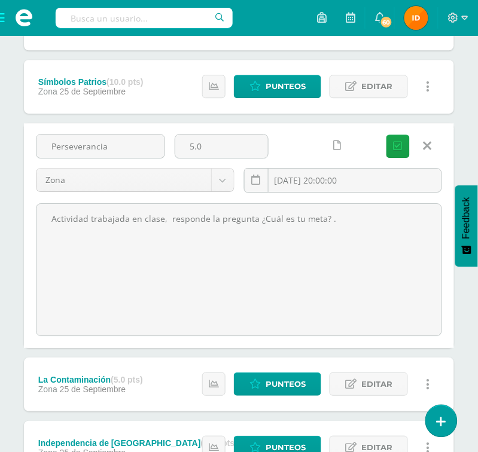
click at [421, 145] on link at bounding box center [427, 145] width 30 height 23
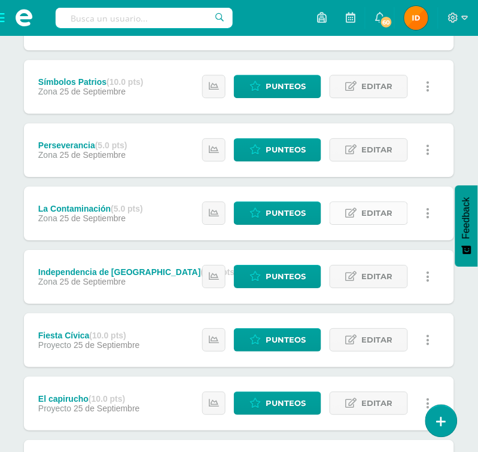
click at [387, 218] on span "Editar" at bounding box center [376, 213] width 31 height 22
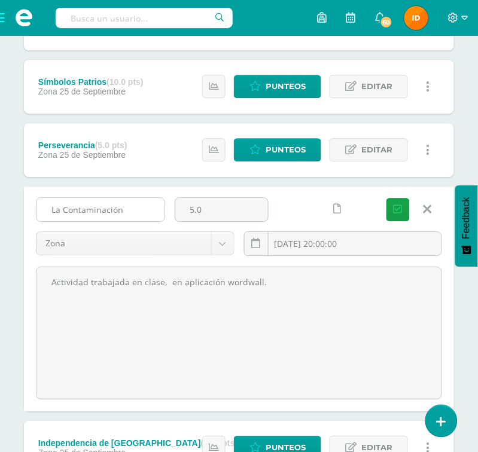
drag, startPoint x: 49, startPoint y: 208, endPoint x: 135, endPoint y: 219, distance: 86.7
click at [135, 219] on input "La Contaminación" at bounding box center [100, 209] width 128 height 23
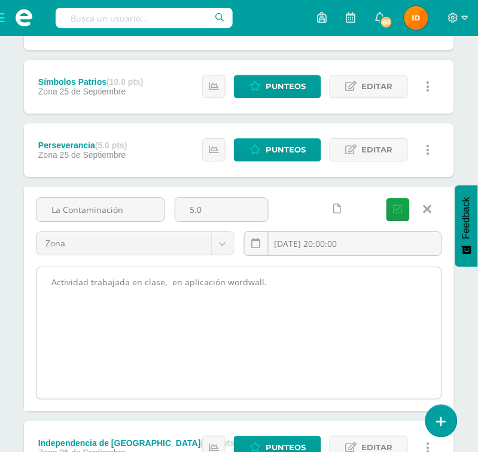
drag, startPoint x: 52, startPoint y: 283, endPoint x: 289, endPoint y: 284, distance: 236.7
click at [289, 284] on textarea "Actividad trabajada en clase, en aplicación wordwall." at bounding box center [238, 332] width 405 height 131
click at [238, 280] on textarea "Actividad trabajada en clase, en aplicación wordwall." at bounding box center [238, 332] width 405 height 131
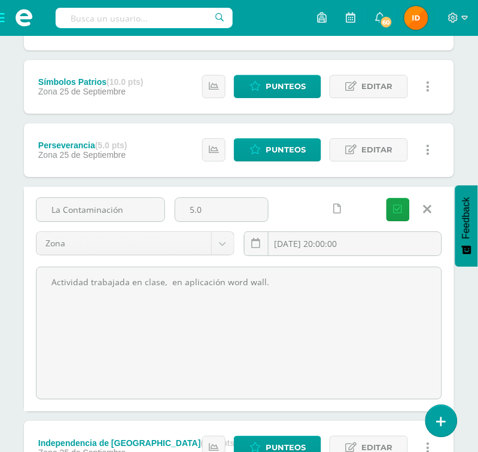
type textarea "Actividad trabajada en clase, en aplicación word wall."
click at [401, 210] on icon "submit" at bounding box center [397, 209] width 9 height 10
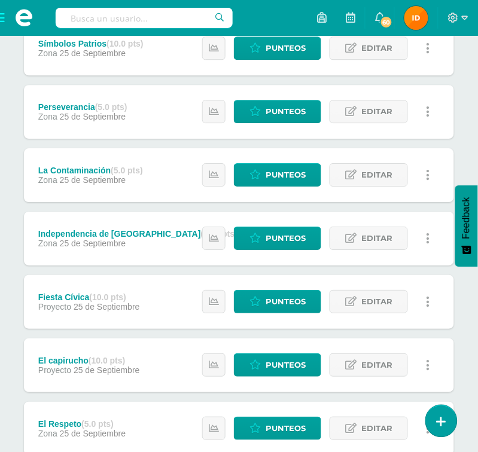
scroll to position [466, 0]
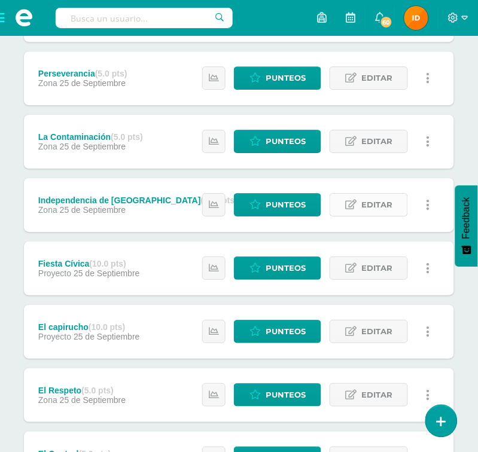
click at [393, 204] on link "Editar" at bounding box center [368, 204] width 78 height 23
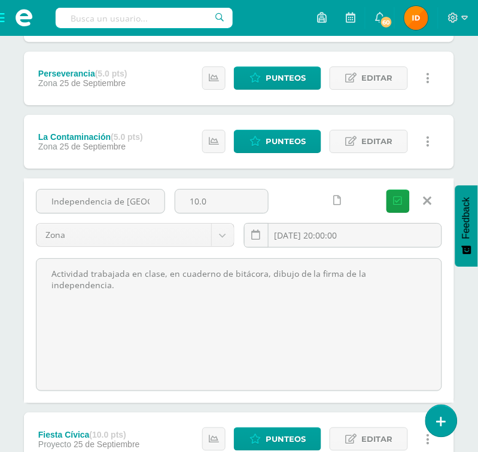
scroll to position [0, 17]
drag, startPoint x: 47, startPoint y: 198, endPoint x: 209, endPoint y: 206, distance: 162.7
click at [209, 206] on div "Independencia de Guatemala 10.0 Zona Zona Proyecto Actitudinal 2025-09-25 20:00…" at bounding box center [238, 223] width 415 height 68
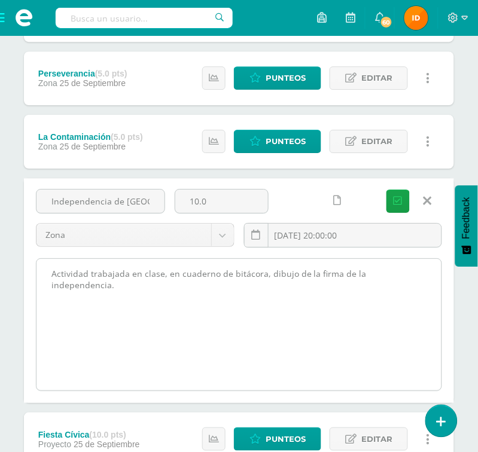
drag, startPoint x: 305, startPoint y: 307, endPoint x: 164, endPoint y: 279, distance: 143.9
click at [304, 308] on textarea "Actividad trabajada en clase, en cuaderno de bitácora, dibujo de la firma de la…" at bounding box center [238, 324] width 405 height 131
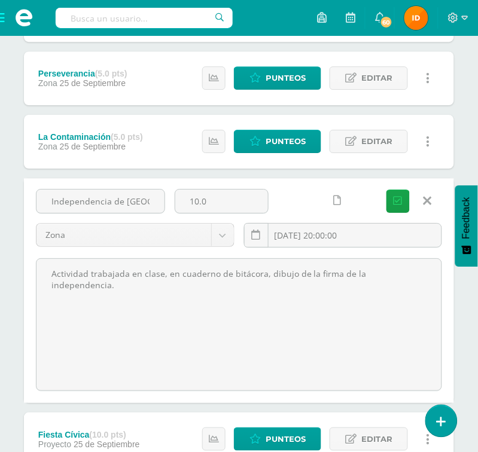
drag, startPoint x: 49, startPoint y: 269, endPoint x: 492, endPoint y: 276, distance: 442.9
click at [477, 276] on html "La tarea La Contaminación fue editada exitosamente. Estudiantes Disciplina Asis…" at bounding box center [239, 229] width 478 height 1391
drag, startPoint x: 424, startPoint y: 199, endPoint x: 441, endPoint y: 203, distance: 17.1
click at [425, 200] on icon at bounding box center [427, 200] width 8 height 13
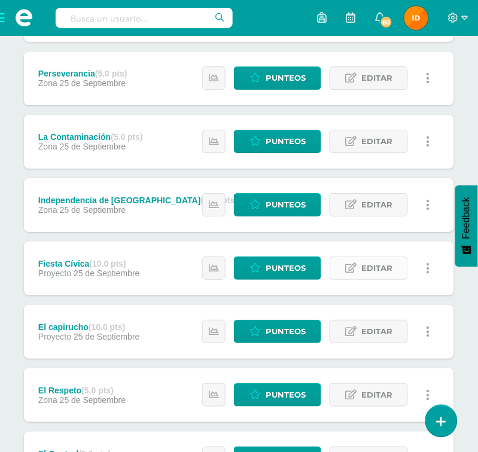
click at [365, 267] on span "Editar" at bounding box center [376, 268] width 31 height 22
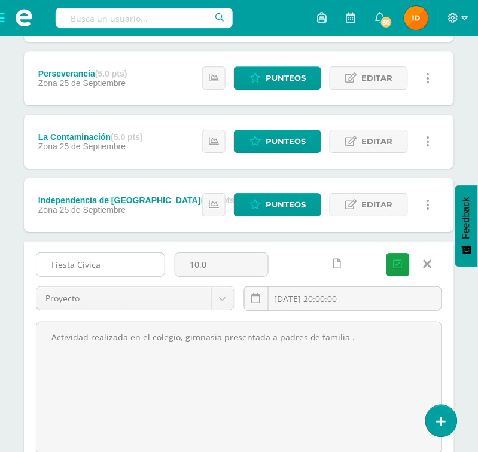
drag, startPoint x: 50, startPoint y: 264, endPoint x: 122, endPoint y: 264, distance: 71.7
click at [122, 264] on input "Fiesta Cívica" at bounding box center [100, 264] width 128 height 23
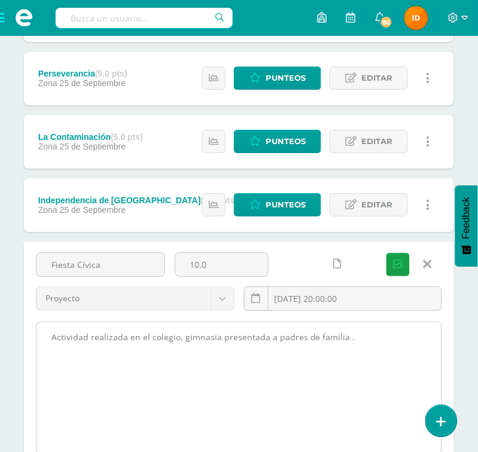
drag, startPoint x: 44, startPoint y: 341, endPoint x: 366, endPoint y: 359, distance: 323.2
click at [366, 359] on textarea "Actividad realizada en el colegio, gimnasia presentada a padres de familia ." at bounding box center [238, 387] width 405 height 131
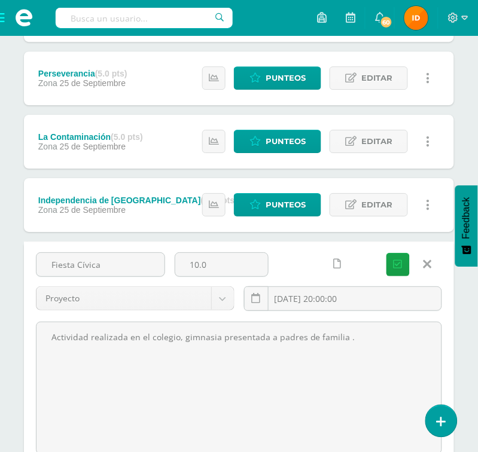
click at [430, 262] on icon at bounding box center [427, 264] width 8 height 13
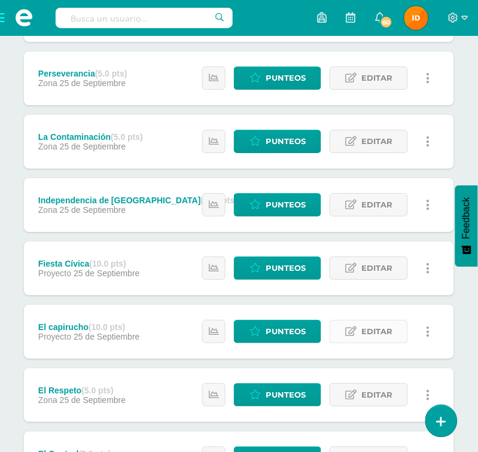
click at [357, 332] on link "Editar" at bounding box center [368, 331] width 78 height 23
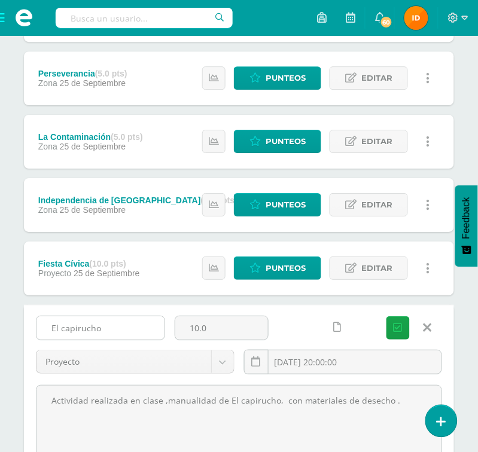
drag, startPoint x: 44, startPoint y: 326, endPoint x: 135, endPoint y: 322, distance: 90.9
click at [137, 325] on input "El capirucho" at bounding box center [100, 327] width 128 height 23
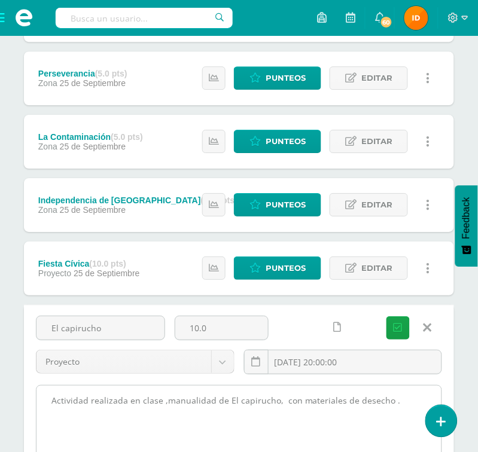
drag, startPoint x: 50, startPoint y: 400, endPoint x: 387, endPoint y: 418, distance: 337.6
click at [398, 424] on textarea "Actividad realizada en clase ,manualidad de El capirucho, con materiales de des…" at bounding box center [238, 450] width 405 height 131
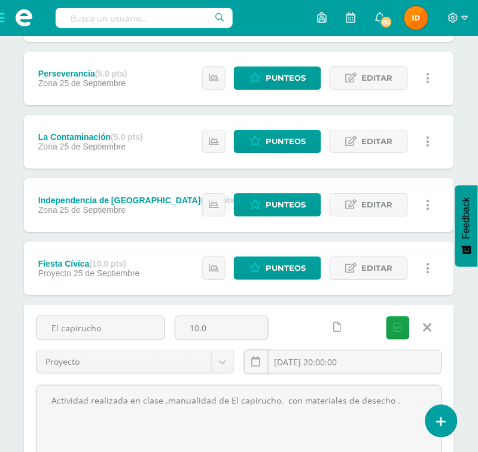
click at [427, 325] on icon at bounding box center [427, 327] width 8 height 13
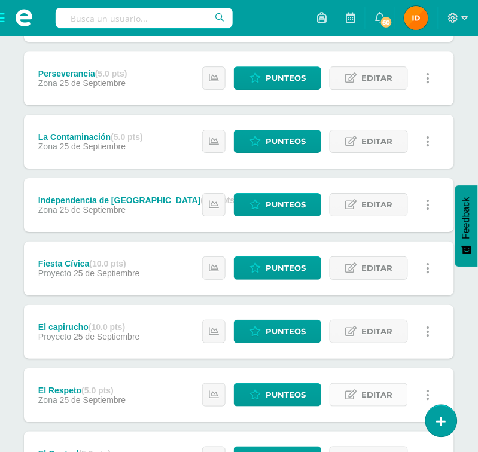
click at [371, 394] on span "Editar" at bounding box center [376, 395] width 31 height 22
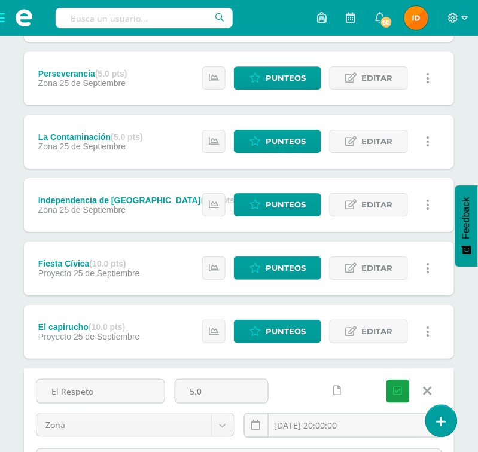
click at [470, 353] on html "La tarea La Contaminación fue editada exitosamente. Estudiantes Disciplina Asis…" at bounding box center [239, 229] width 478 height 1391
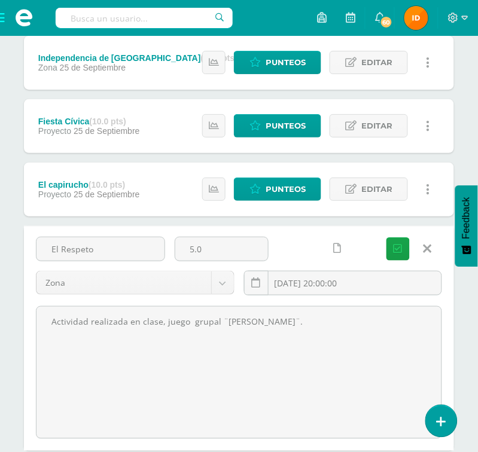
scroll to position [609, 0]
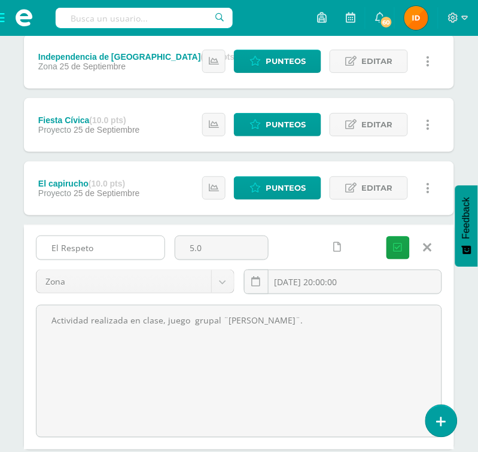
drag, startPoint x: 49, startPoint y: 244, endPoint x: 115, endPoint y: 245, distance: 65.7
click at [115, 245] on input "El Respeto" at bounding box center [100, 247] width 128 height 23
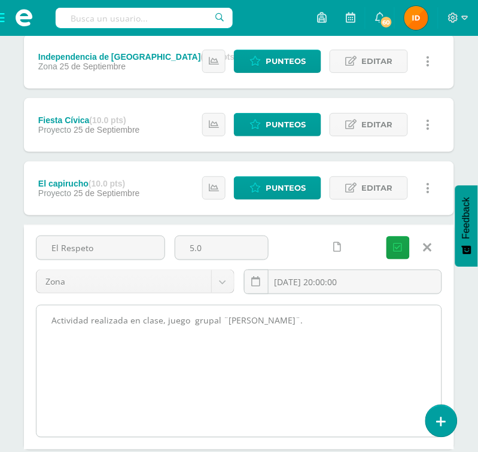
drag, startPoint x: 53, startPoint y: 318, endPoint x: 333, endPoint y: 329, distance: 280.5
click at [333, 329] on textarea "Actividad realizada en clase, juego grupal ¨Don camarón tintero¨." at bounding box center [238, 370] width 405 height 131
click at [417, 373] on textarea "Actividad realizada en clase, juego grupal ¨Don camarón tintero¨." at bounding box center [238, 370] width 405 height 131
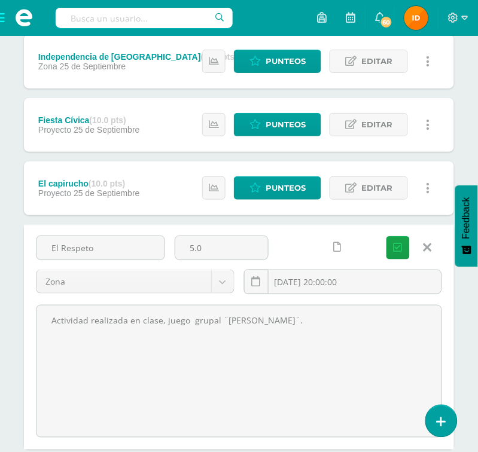
click at [431, 246] on link at bounding box center [427, 247] width 30 height 23
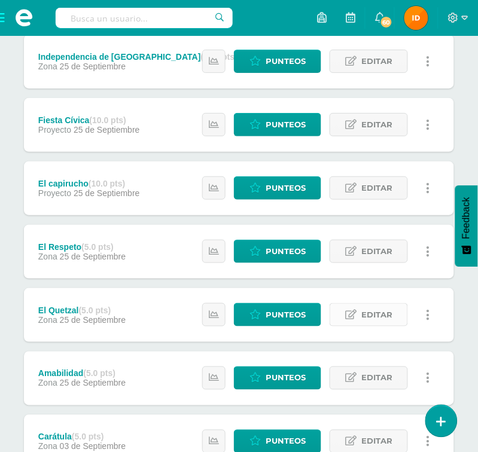
click at [348, 311] on icon at bounding box center [350, 315] width 11 height 10
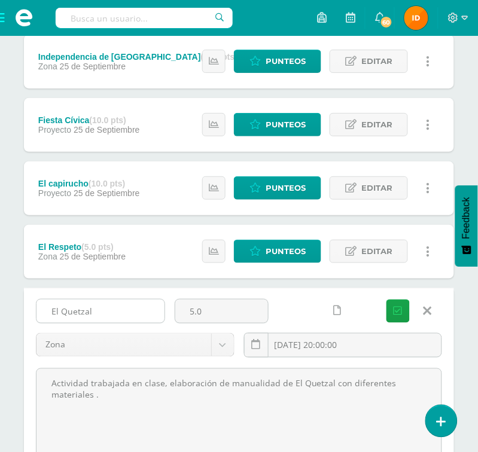
drag, startPoint x: 47, startPoint y: 308, endPoint x: 135, endPoint y: 309, distance: 88.5
click at [135, 309] on input "El Quetzal" at bounding box center [100, 310] width 128 height 23
drag, startPoint x: 46, startPoint y: 381, endPoint x: 460, endPoint y: 381, distance: 414.2
click at [460, 381] on div "Unidad 4 Unidad 1 Unidad 2 Unidad 3 Unidad 4 Resumen de unidad Descargar como H…" at bounding box center [239, 155] width 478 height 1253
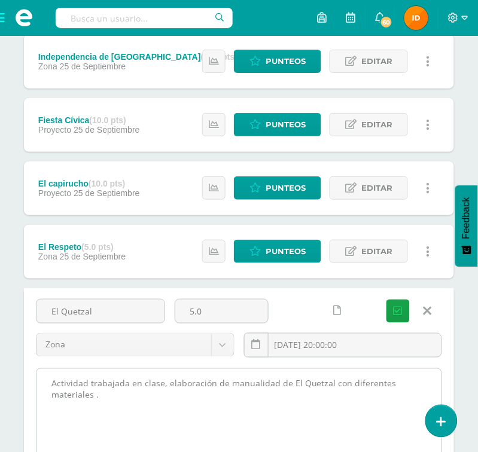
drag, startPoint x: 400, startPoint y: 394, endPoint x: 216, endPoint y: 372, distance: 184.7
click at [317, 403] on textarea "Actividad trabajada en clase, elaboración de manualidad de El Quetzal con difer…" at bounding box center [238, 434] width 405 height 131
drag, startPoint x: 49, startPoint y: 380, endPoint x: 320, endPoint y: 426, distance: 274.5
click at [320, 426] on textarea "Actividad trabajada en clase, elaboración de manualidad de El Quetzal con difer…" at bounding box center [238, 434] width 405 height 131
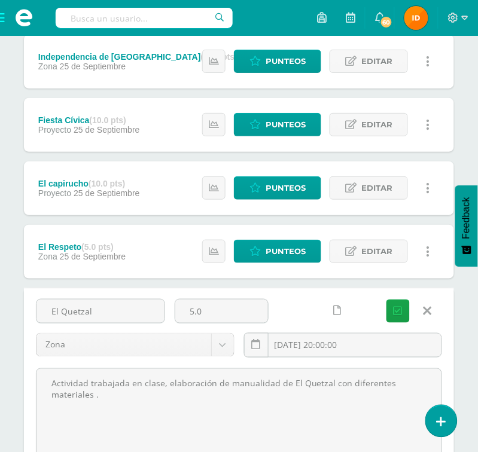
click at [424, 310] on icon at bounding box center [427, 310] width 8 height 13
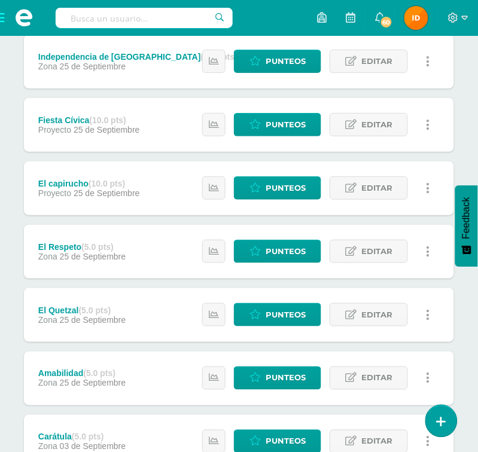
click at [471, 314] on html "La tarea La Contaminación fue editada exitosamente. Estudiantes Disciplina Asis…" at bounding box center [239, 1] width 478 height 1220
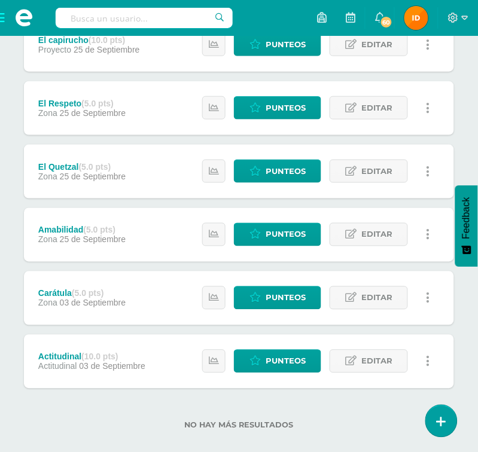
scroll to position [769, 0]
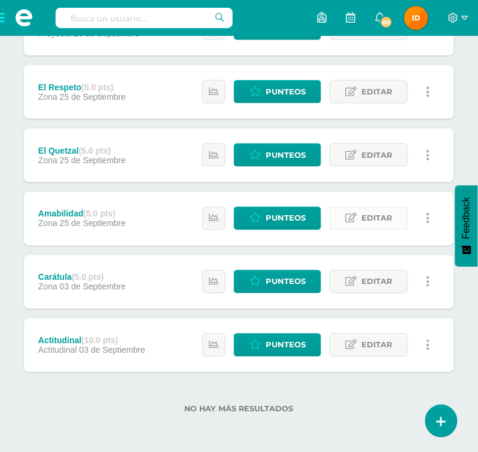
click at [377, 213] on span "Editar" at bounding box center [376, 218] width 31 height 22
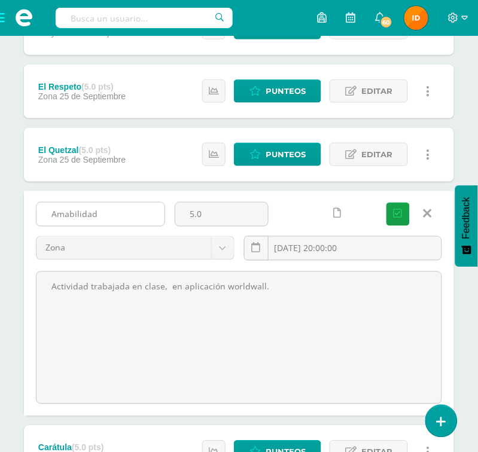
drag, startPoint x: 50, startPoint y: 215, endPoint x: 160, endPoint y: 207, distance: 110.2
click at [160, 207] on input "Amabilidad" at bounding box center [100, 214] width 128 height 23
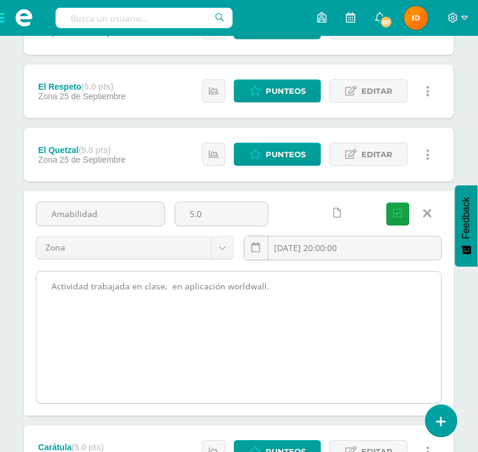
drag, startPoint x: 50, startPoint y: 288, endPoint x: 353, endPoint y: 287, distance: 303.6
click at [353, 287] on textarea "Actividad trabajada en clase, en aplicación worldwall." at bounding box center [238, 337] width 405 height 131
click at [354, 319] on textarea "Actividad trabajada en clase, en aplicación worldwall." at bounding box center [238, 337] width 405 height 131
click at [242, 286] on textarea "Actividad trabajada en clase, en aplicación worldwall." at bounding box center [238, 337] width 405 height 131
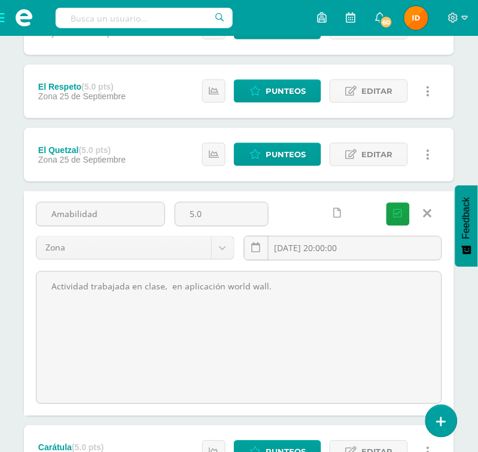
type textarea "Actividad trabajada en clase, en aplicación world wall."
click at [407, 214] on button "Guardar" at bounding box center [397, 214] width 23 height 23
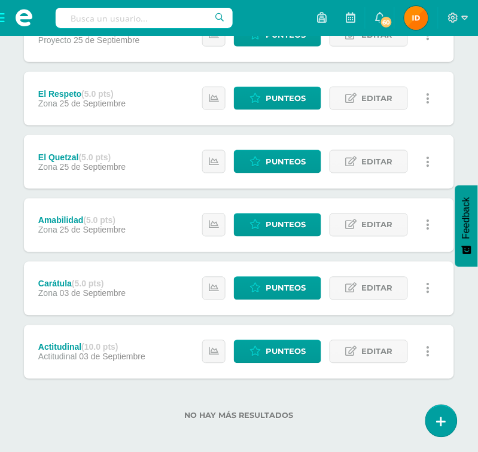
scroll to position [769, 0]
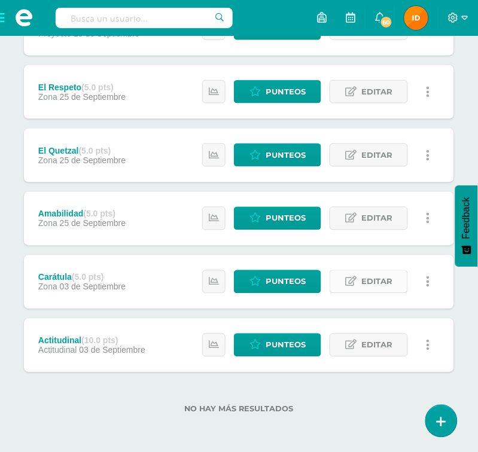
click at [395, 284] on link "Editar" at bounding box center [368, 281] width 78 height 23
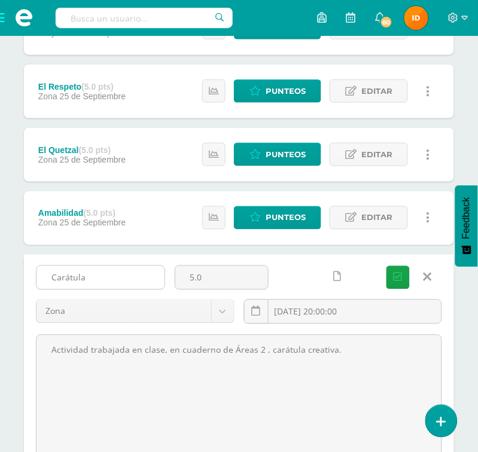
drag, startPoint x: 47, startPoint y: 280, endPoint x: 120, endPoint y: 277, distance: 73.0
click at [120, 277] on input "Carátula" at bounding box center [100, 277] width 128 height 23
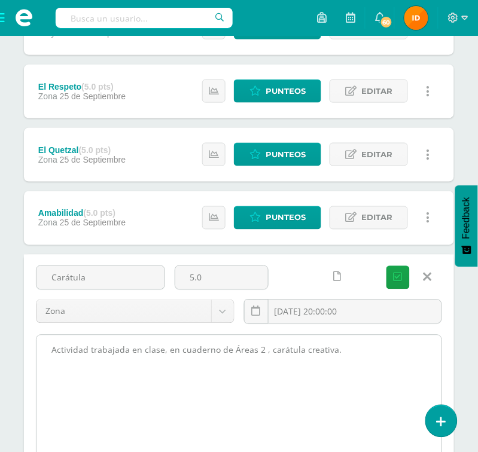
drag, startPoint x: 50, startPoint y: 354, endPoint x: 368, endPoint y: 368, distance: 318.3
click at [368, 368] on textarea "Actividad trabajada en clase, en cuaderno de Áreas 2 , carátula creativa." at bounding box center [238, 400] width 405 height 131
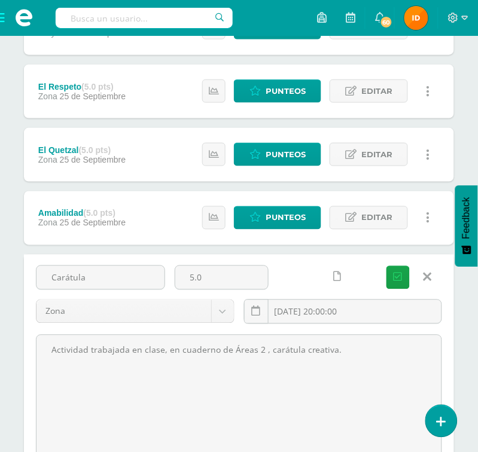
click at [443, 290] on div "Carátula 5.0 Zona Zona Proyecto Actitudinal [DATE] 20:00:00 [GEOGRAPHIC_DATA]" at bounding box center [238, 299] width 415 height 68
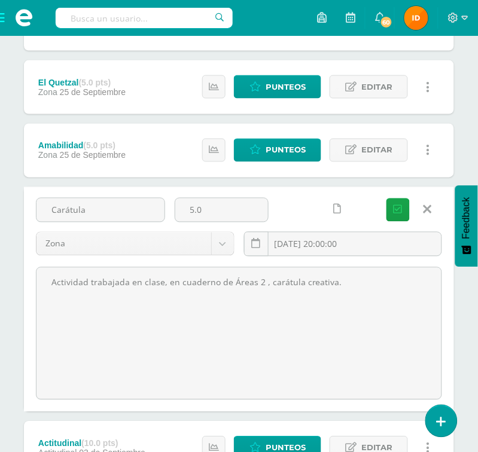
scroll to position [841, 0]
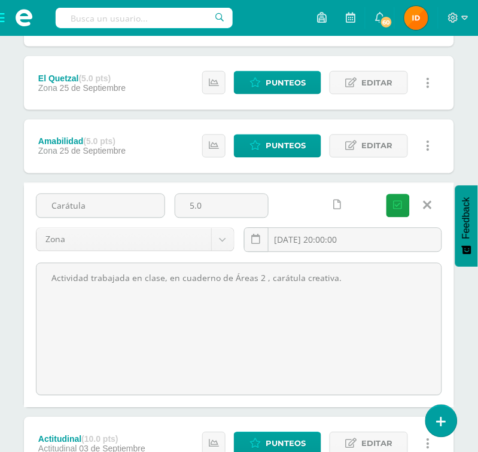
click at [430, 206] on icon at bounding box center [427, 205] width 8 height 13
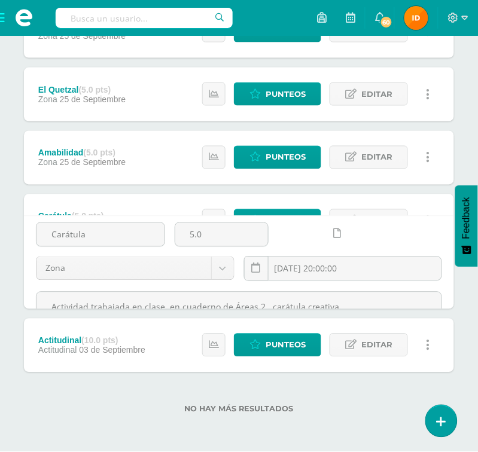
scroll to position [769, 0]
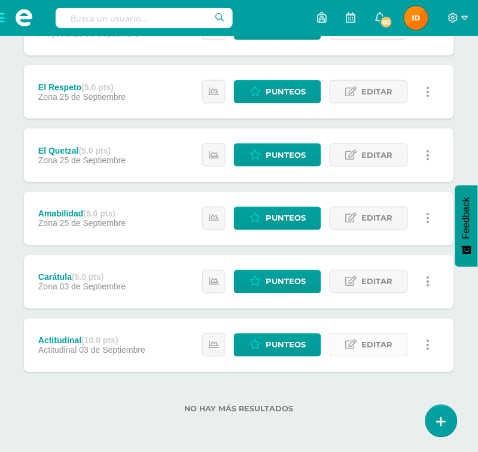
click at [382, 348] on span "Editar" at bounding box center [376, 345] width 31 height 22
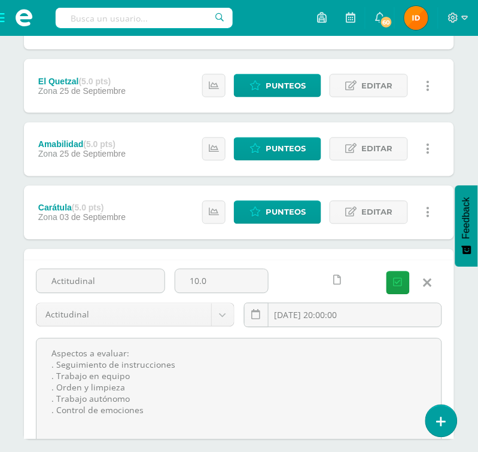
scroll to position [841, 0]
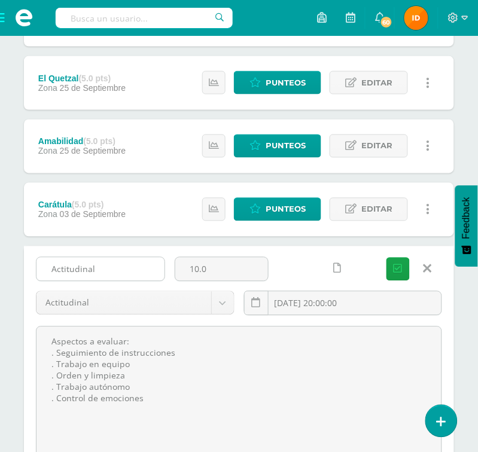
drag, startPoint x: 50, startPoint y: 264, endPoint x: 135, endPoint y: 261, distance: 85.5
click at [135, 261] on input "Actitudinal" at bounding box center [100, 269] width 128 height 23
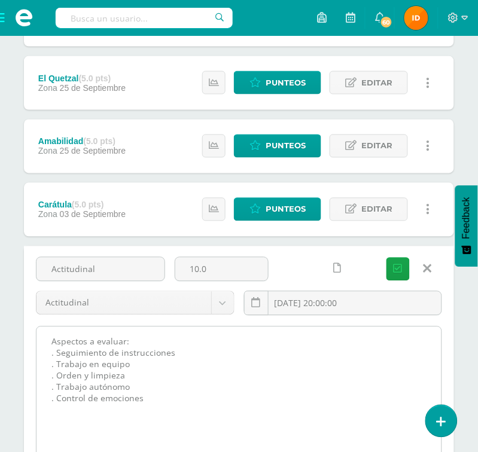
drag, startPoint x: 49, startPoint y: 342, endPoint x: 220, endPoint y: 400, distance: 180.7
click at [220, 400] on textarea "Aspectos a evaluar: . Seguimiento de instrucciones . Trabajo en equipo . Orden …" at bounding box center [238, 392] width 405 height 131
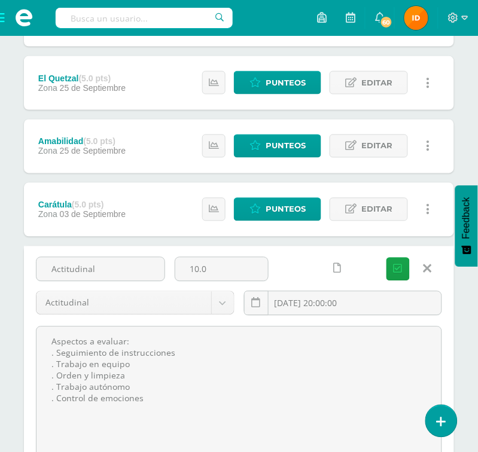
click at [424, 266] on icon at bounding box center [427, 268] width 8 height 13
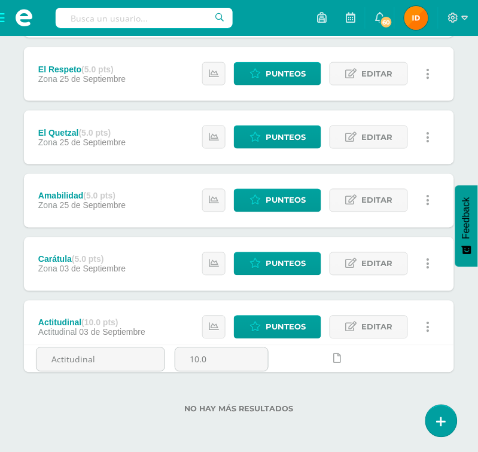
scroll to position [769, 0]
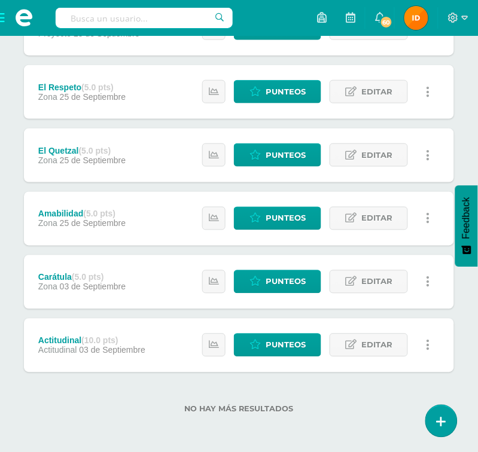
click at [1, 19] on span at bounding box center [24, 18] width 48 height 36
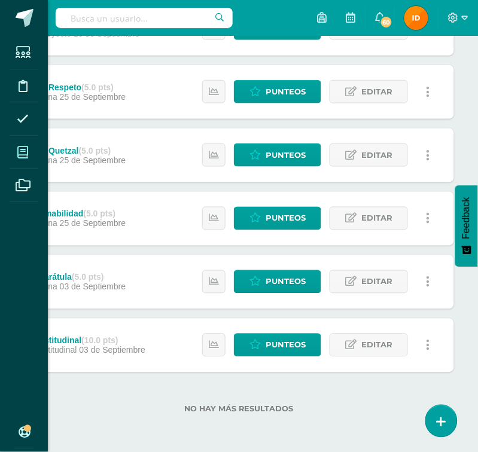
click at [22, 150] on icon at bounding box center [22, 152] width 11 height 12
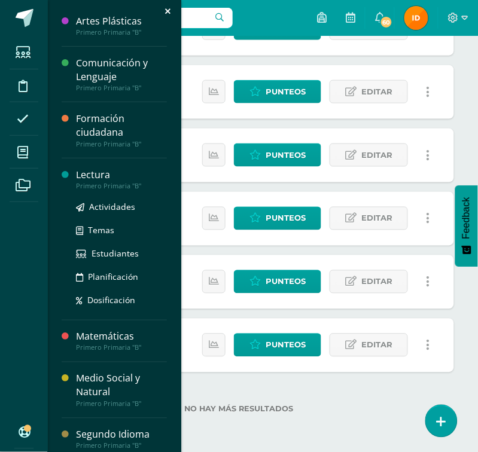
click at [93, 171] on div "Lectura" at bounding box center [121, 175] width 91 height 14
